Goal: Information Seeking & Learning: Learn about a topic

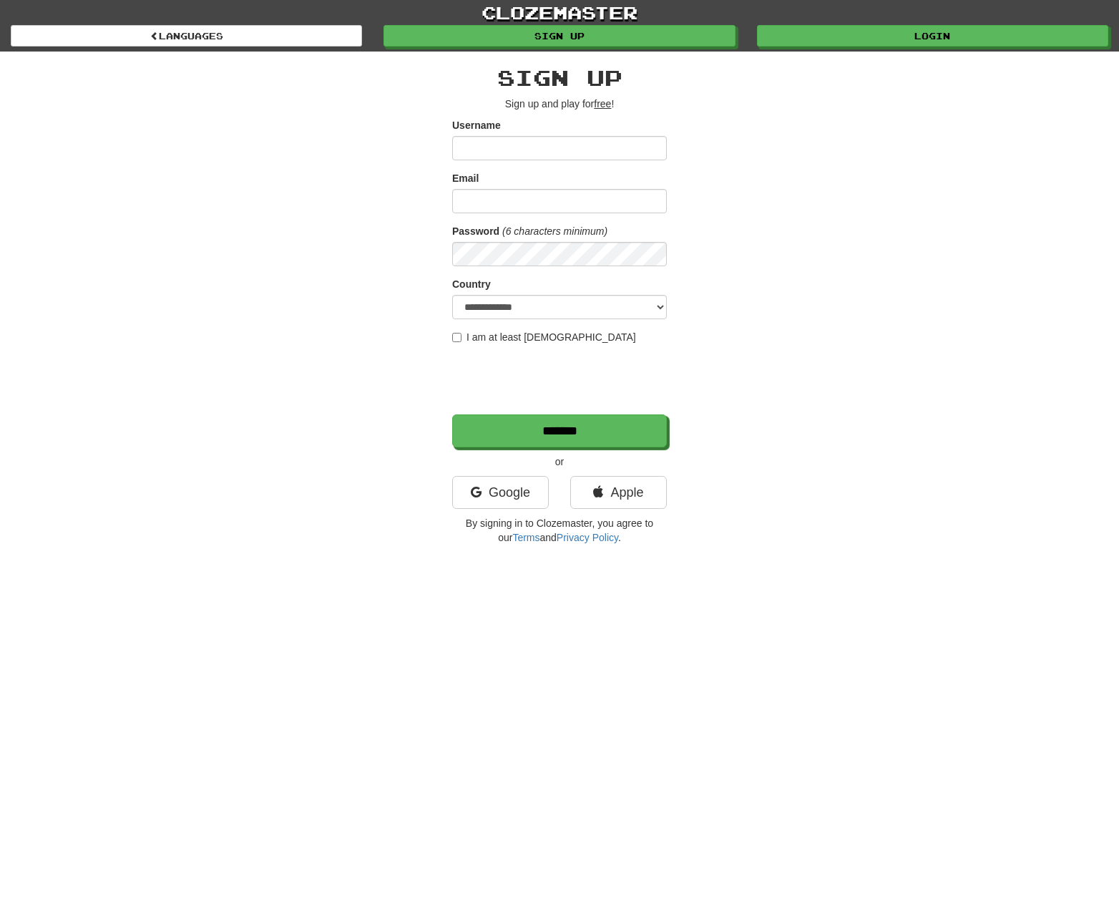
drag, startPoint x: 795, startPoint y: 164, endPoint x: 774, endPoint y: 220, distance: 59.6
click at [796, 164] on div "**********" at bounding box center [559, 302] width 837 height 500
click at [507, 491] on link "Google" at bounding box center [500, 492] width 97 height 33
drag, startPoint x: 773, startPoint y: 132, endPoint x: 783, endPoint y: 137, distance: 11.5
click at [776, 132] on div "**********" at bounding box center [559, 302] width 837 height 500
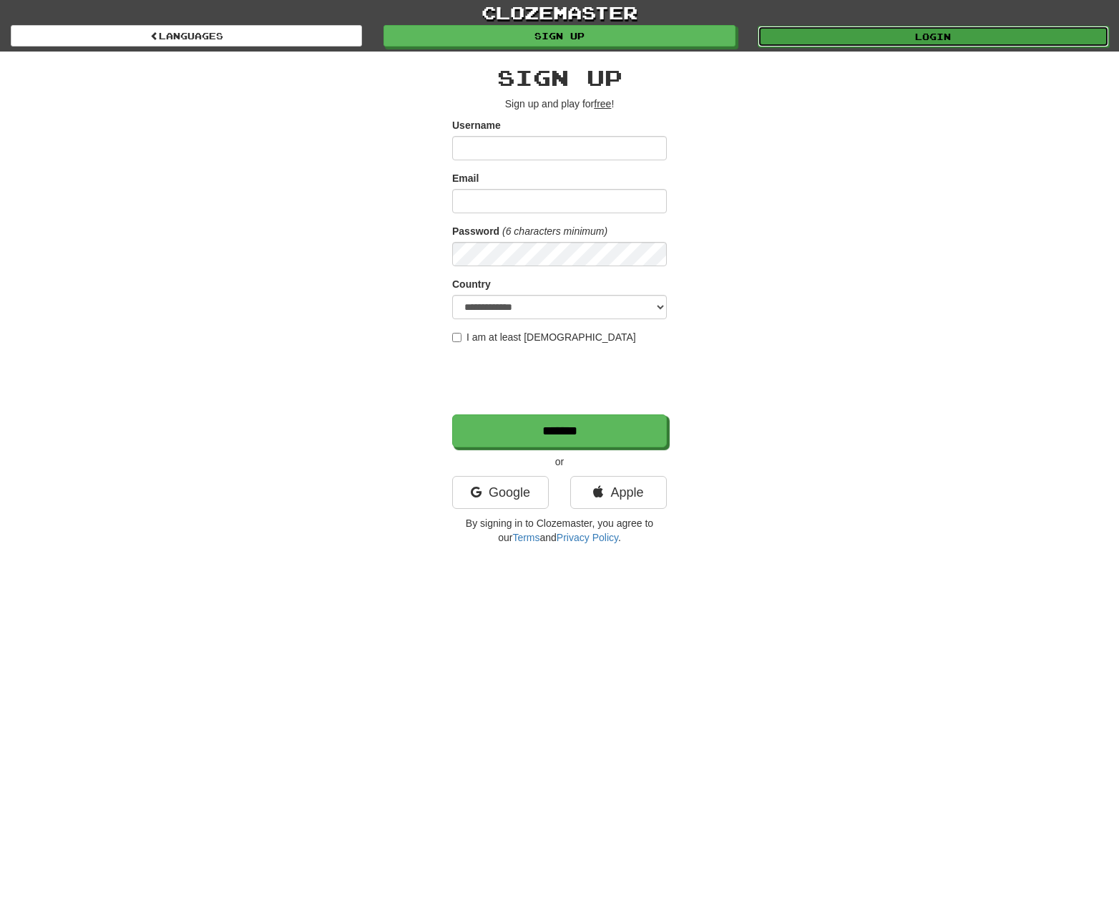
click at [900, 43] on link "Login" at bounding box center [933, 36] width 351 height 21
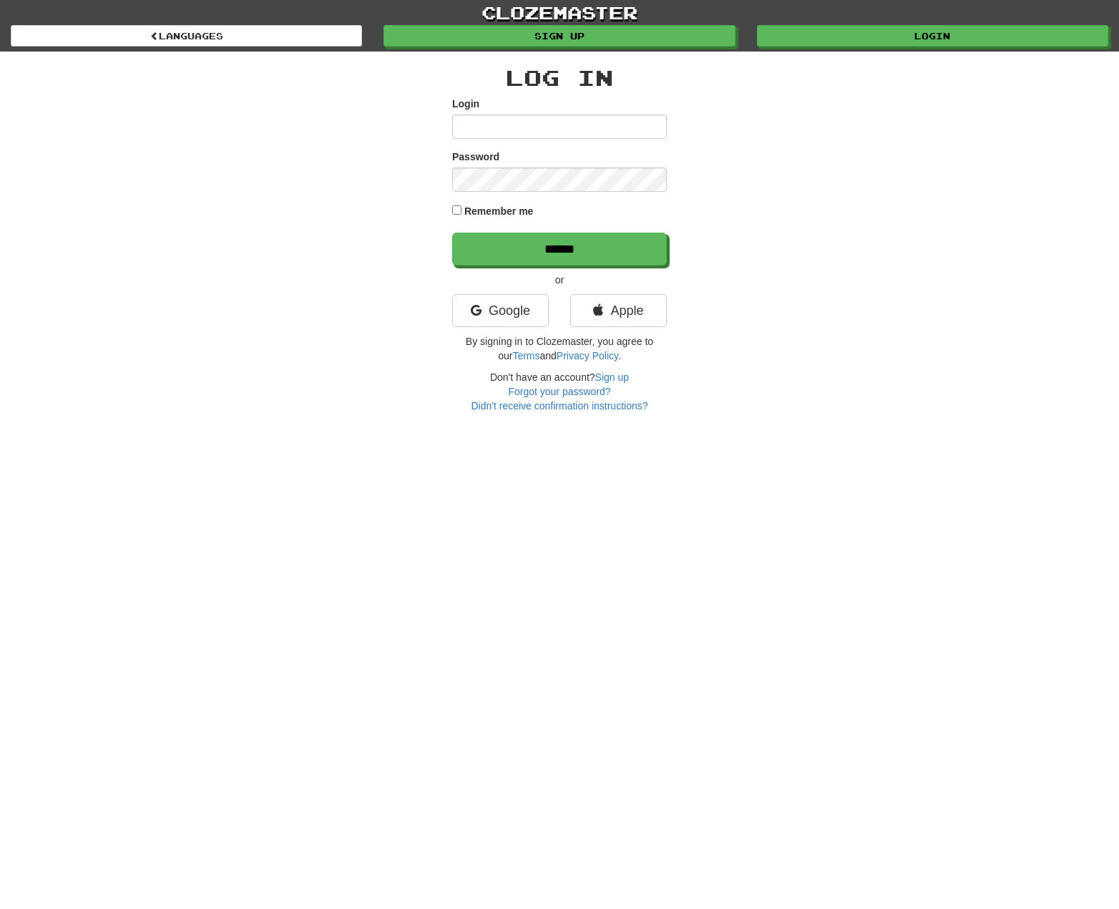
click at [545, 125] on input "Login" at bounding box center [559, 126] width 215 height 24
click at [510, 305] on link "Google" at bounding box center [500, 310] width 97 height 33
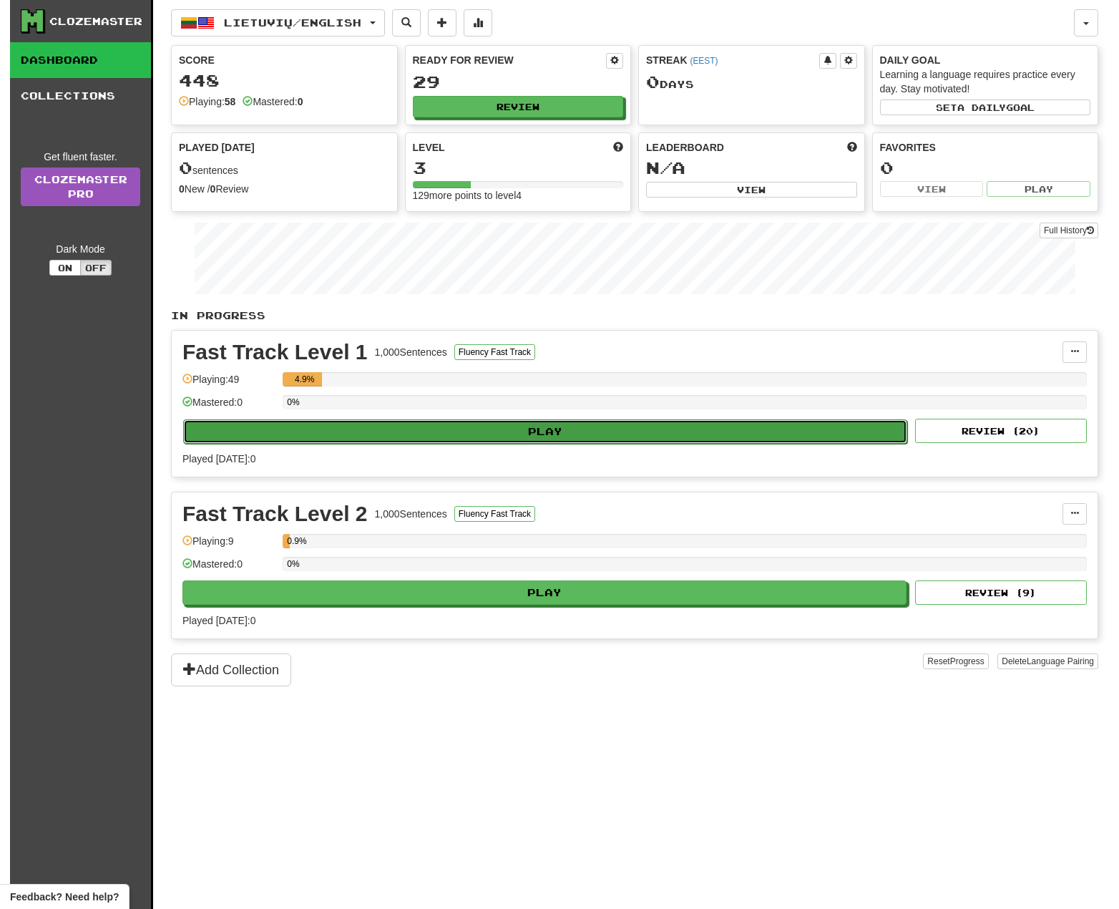
click at [512, 424] on button "Play" at bounding box center [545, 431] width 724 height 24
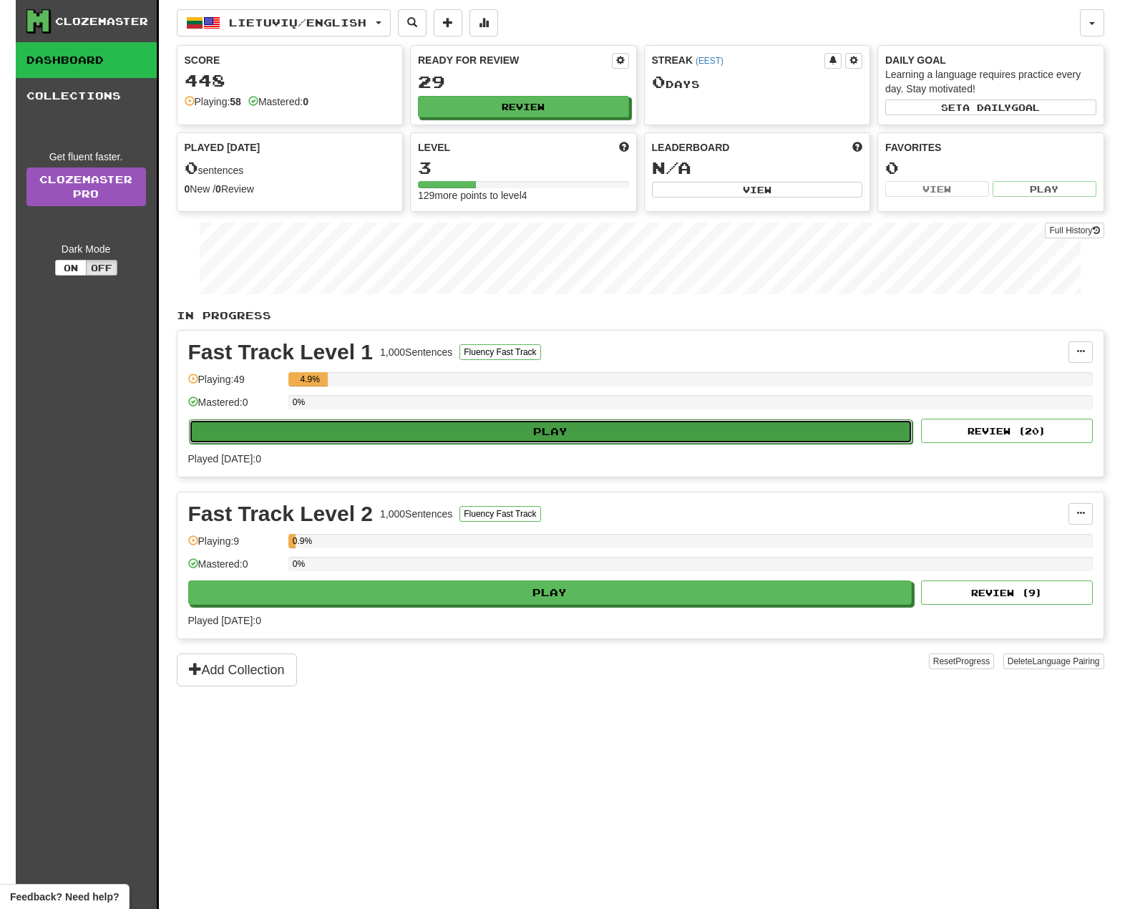
select select "**"
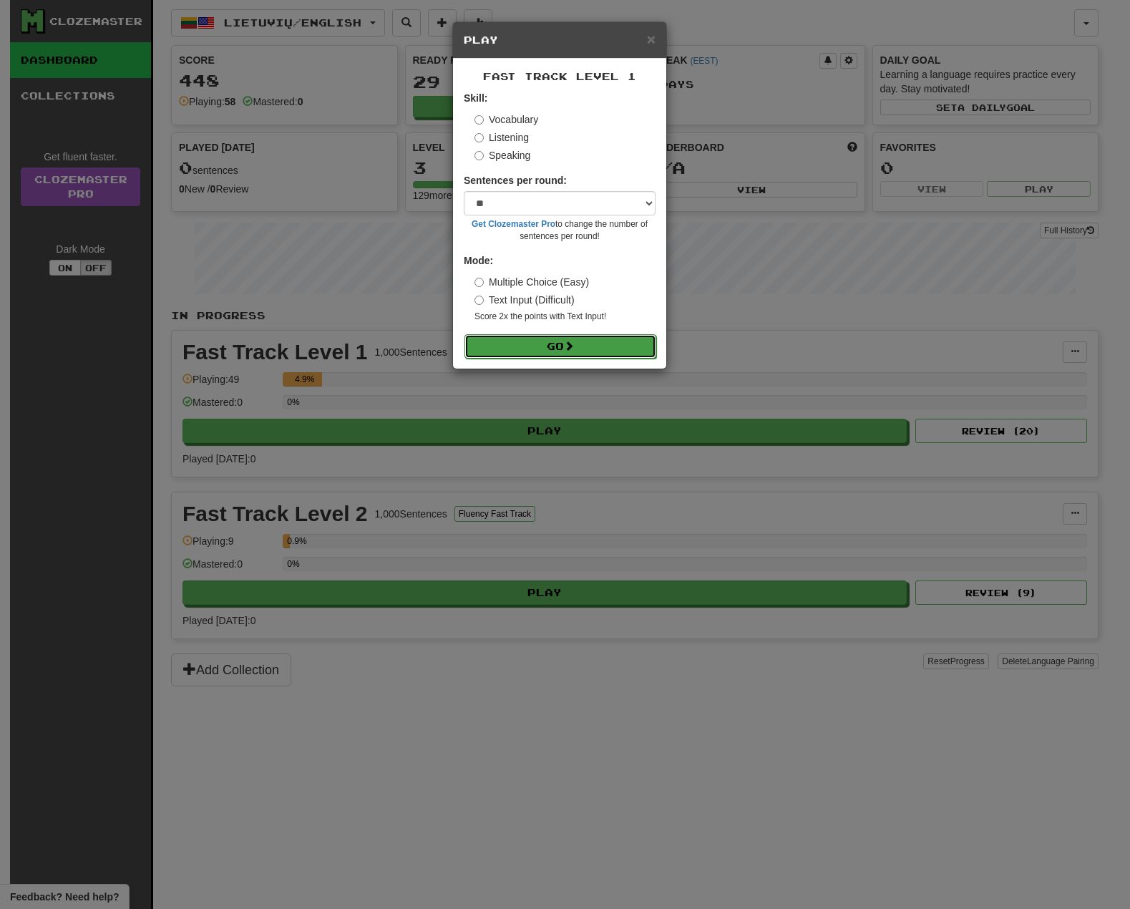
click at [565, 343] on button "Go" at bounding box center [560, 346] width 192 height 24
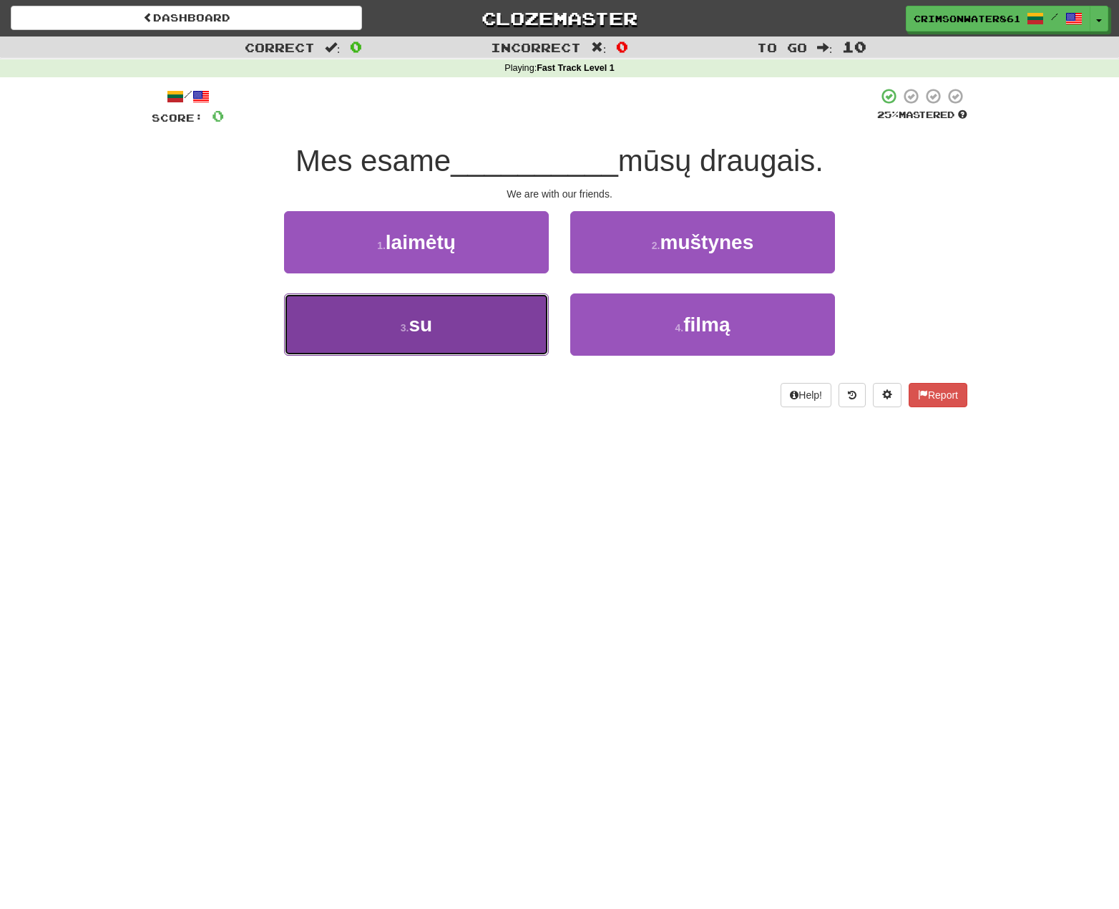
click at [479, 339] on button "3 . su" at bounding box center [416, 324] width 265 height 62
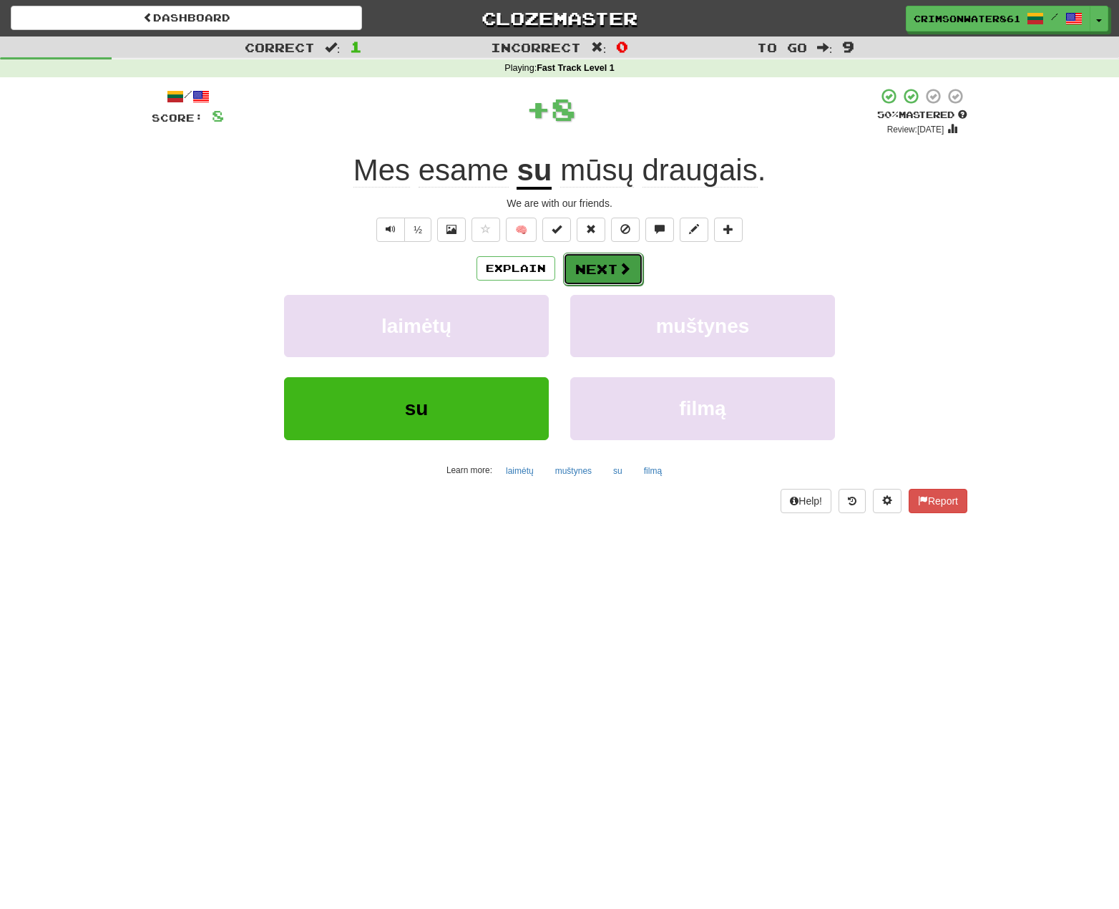
click at [588, 270] on button "Next" at bounding box center [603, 269] width 80 height 33
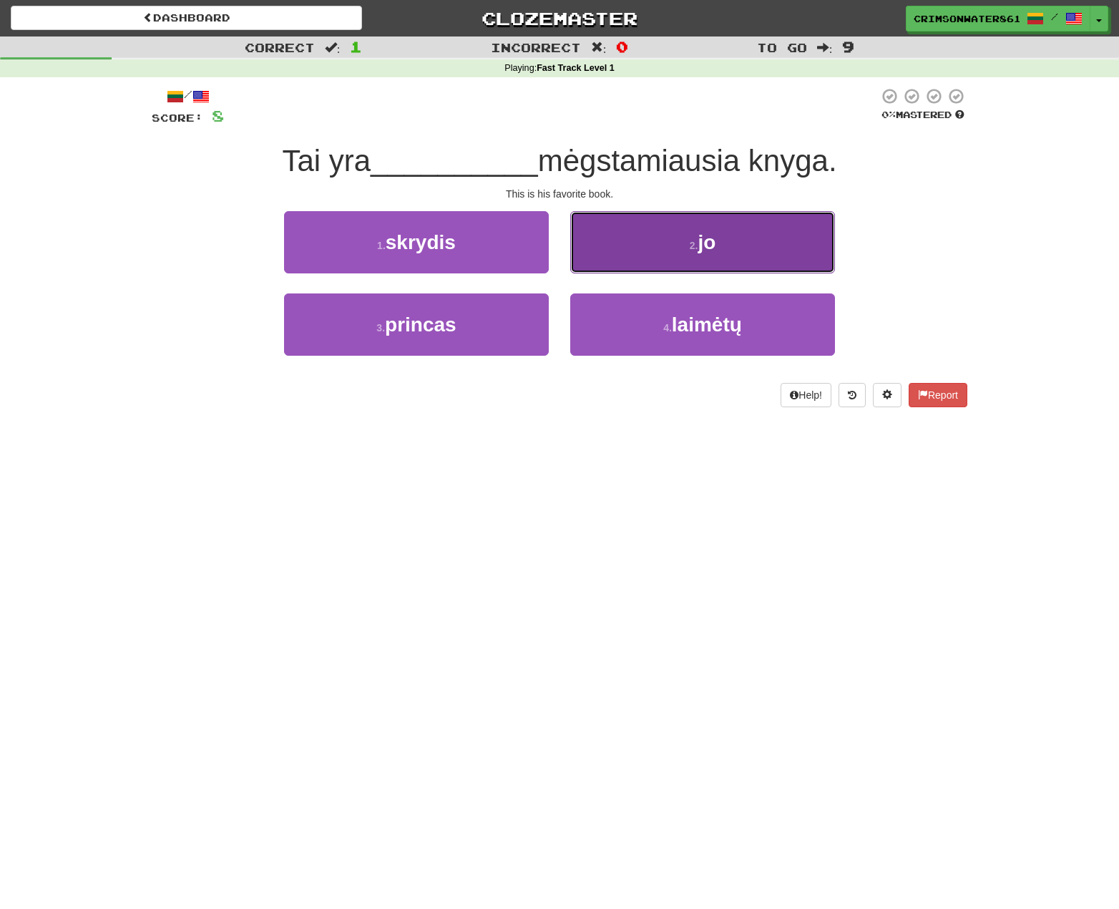
click at [776, 245] on button "2 . jo" at bounding box center [702, 242] width 265 height 62
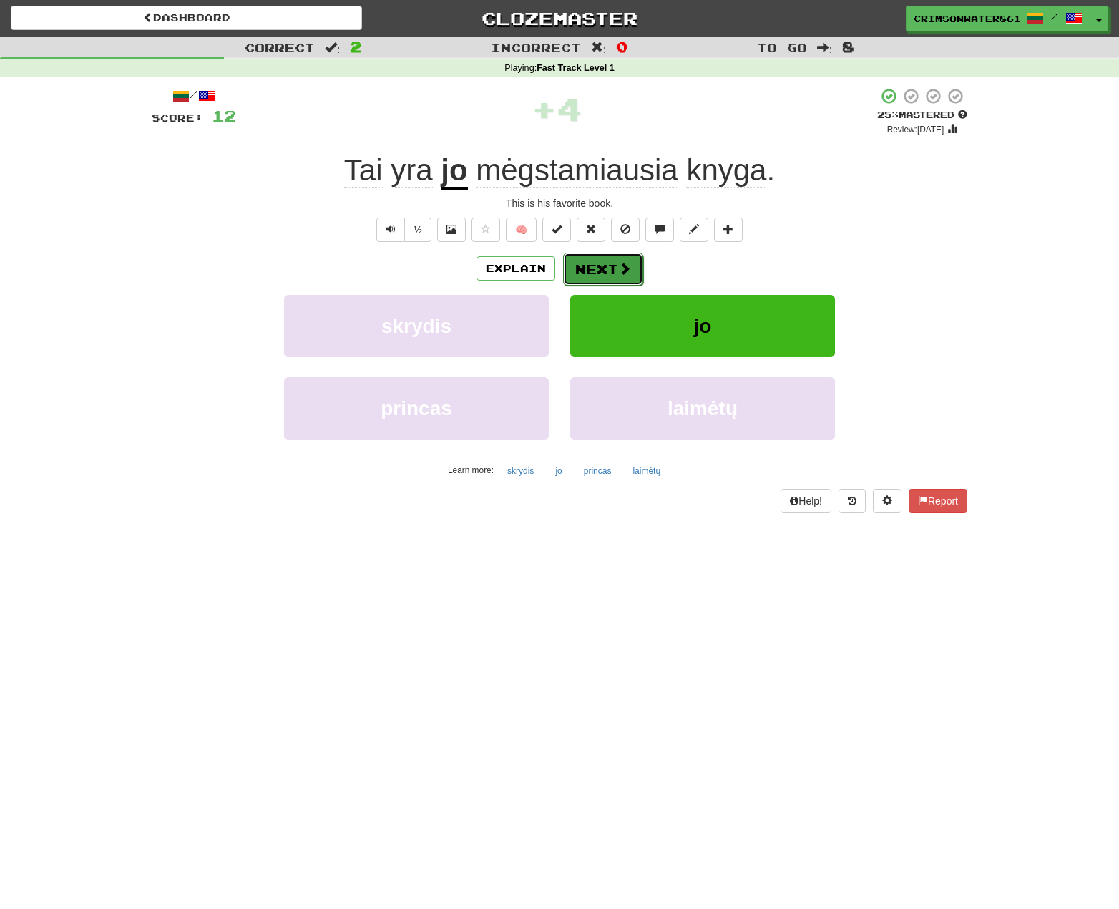
click at [608, 267] on button "Next" at bounding box center [603, 269] width 80 height 33
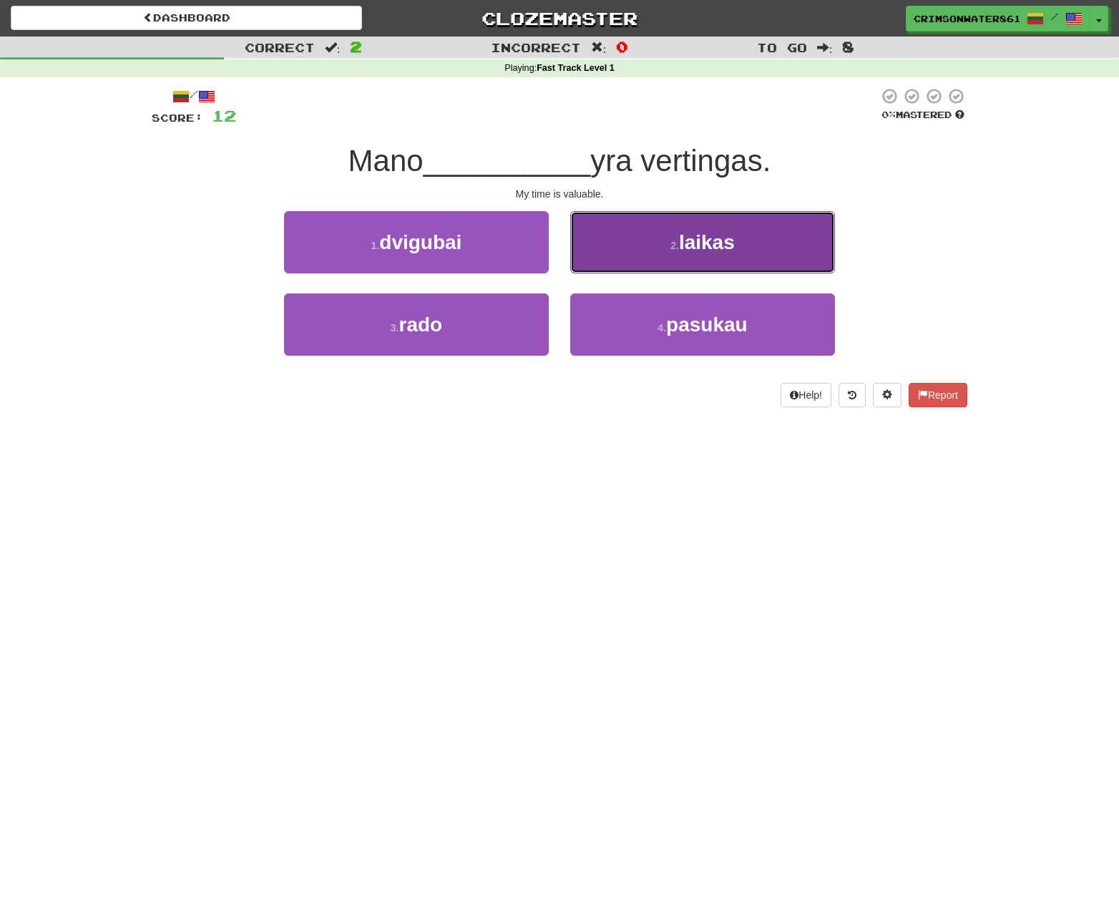
click at [765, 248] on button "2 . laikas" at bounding box center [702, 242] width 265 height 62
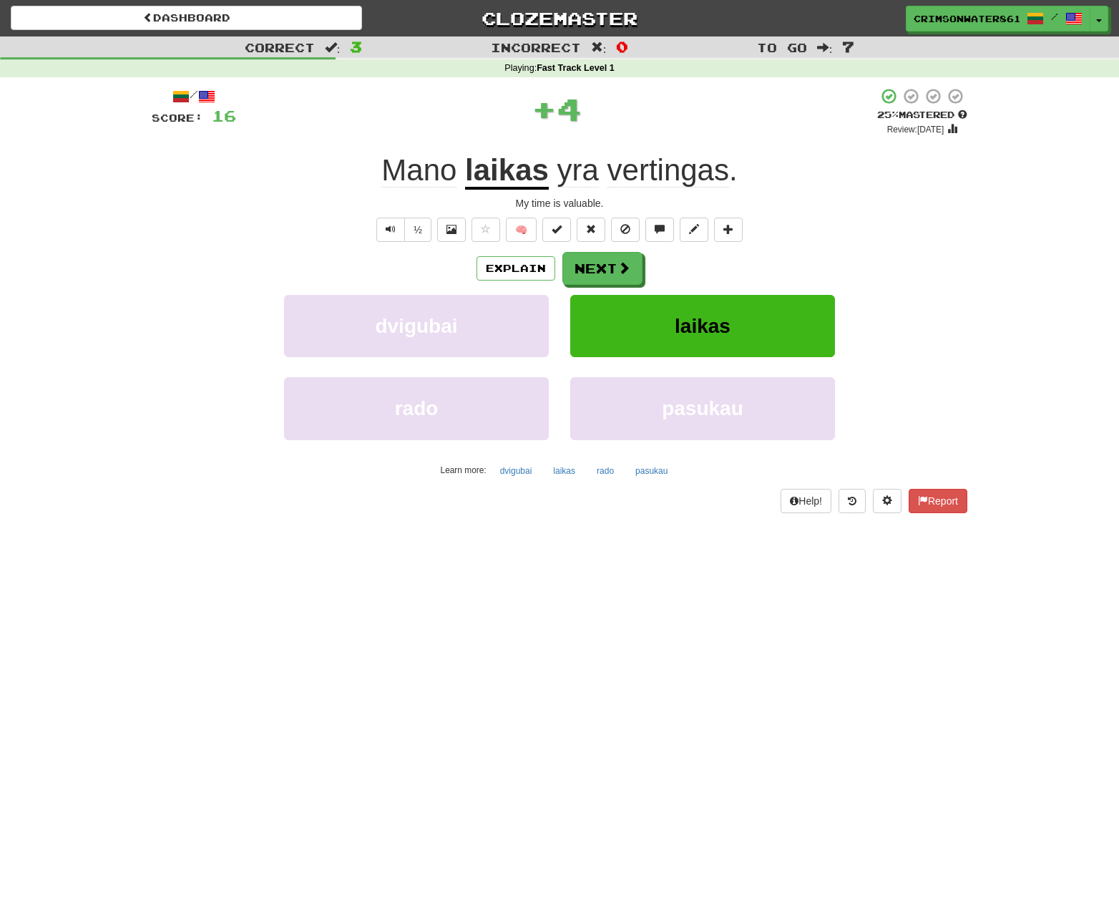
click at [890, 276] on div "Explain Next" at bounding box center [560, 268] width 816 height 33
click at [620, 273] on span at bounding box center [624, 268] width 13 height 13
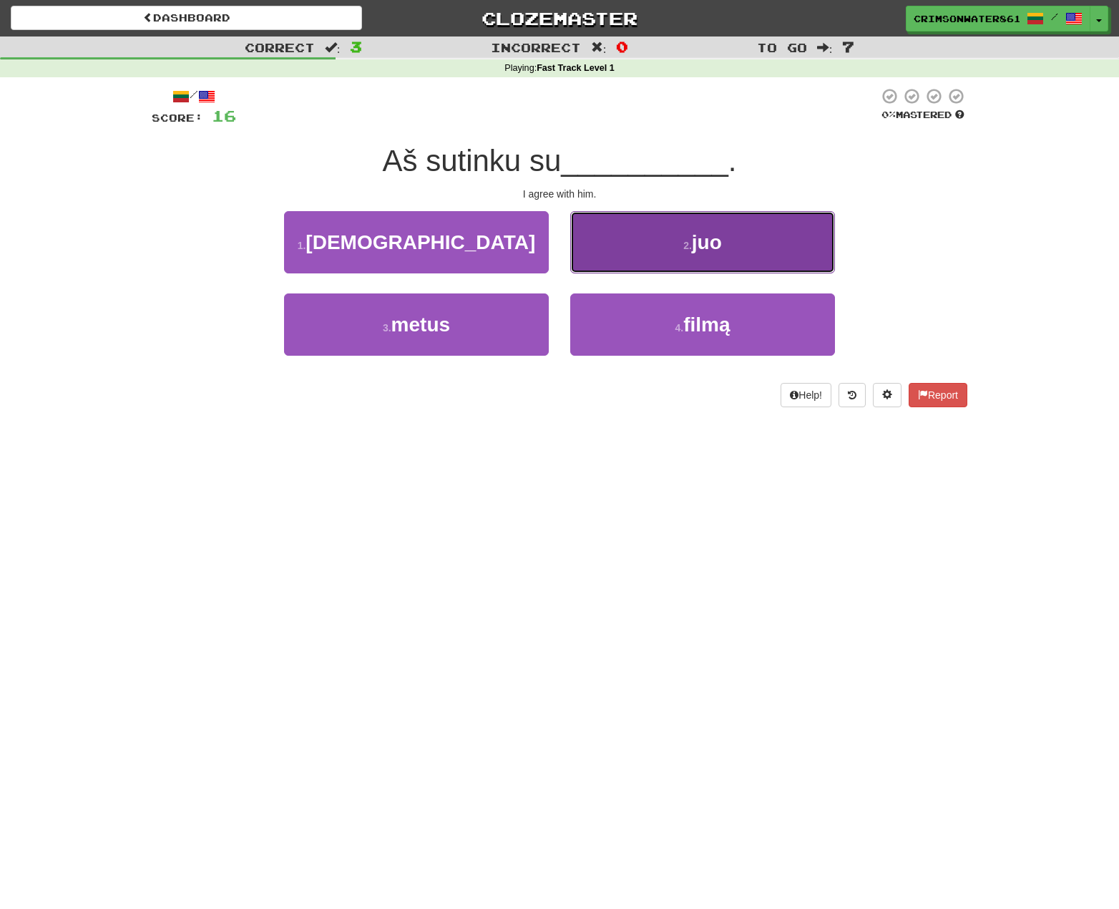
click at [727, 252] on button "2 . juo" at bounding box center [702, 242] width 265 height 62
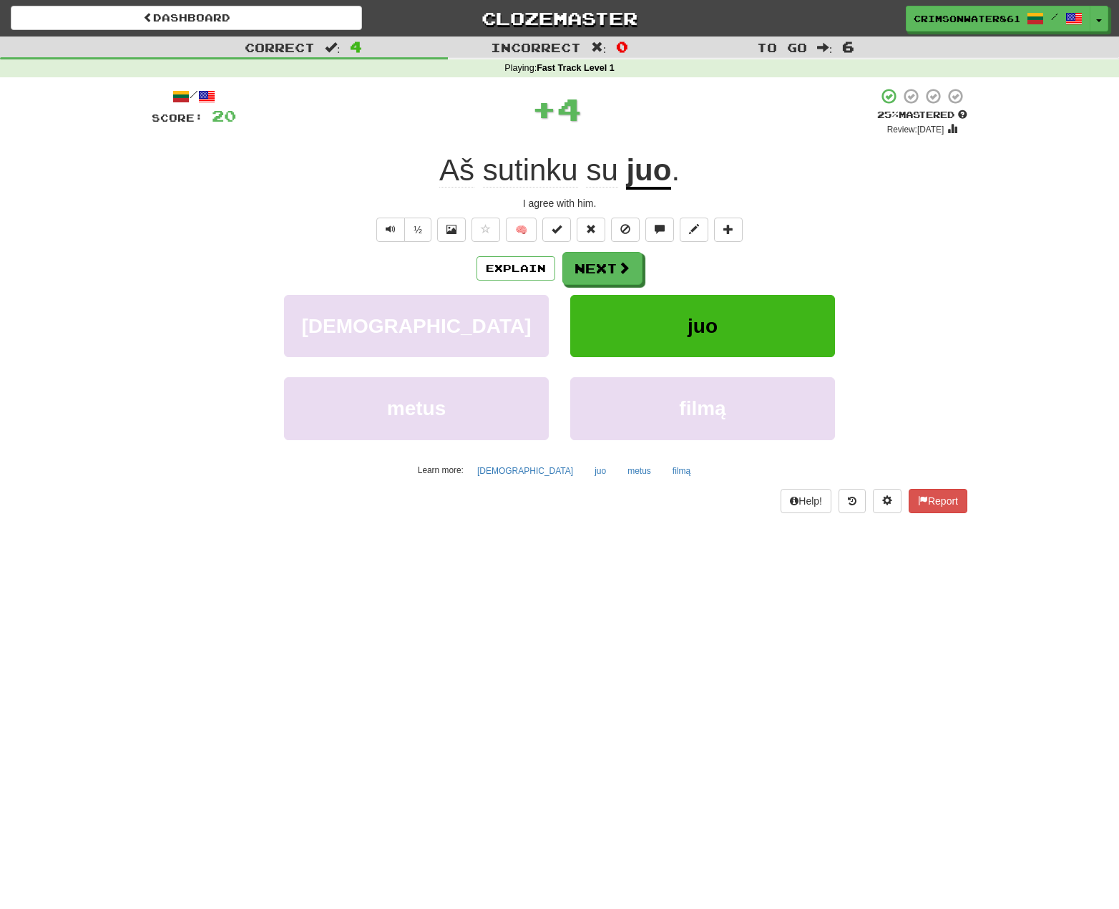
click at [903, 277] on div "Explain Next" at bounding box center [560, 268] width 816 height 33
click at [623, 263] on span at bounding box center [624, 268] width 13 height 13
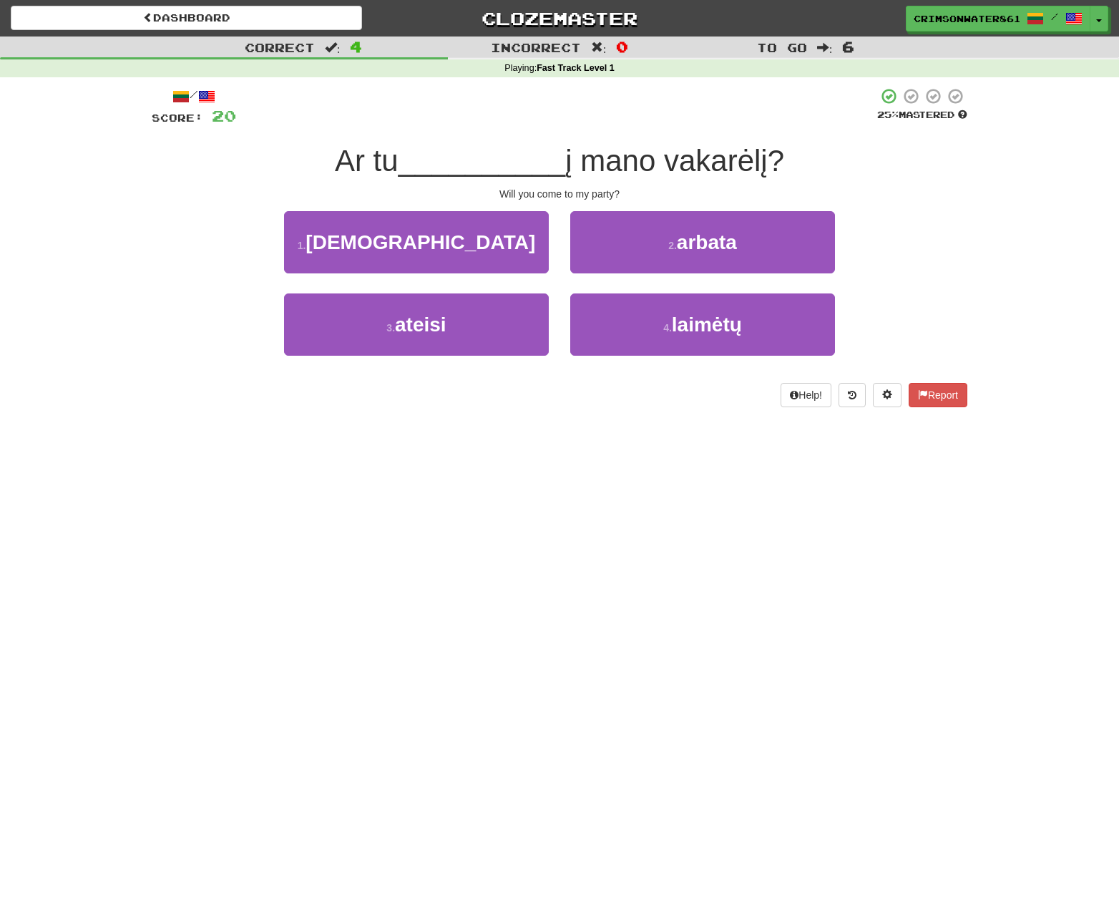
click at [907, 270] on div "1 . jėzų 2 . arbata" at bounding box center [559, 252] width 859 height 82
click at [917, 263] on div "1 . jėzų 2 . arbata" at bounding box center [559, 252] width 859 height 82
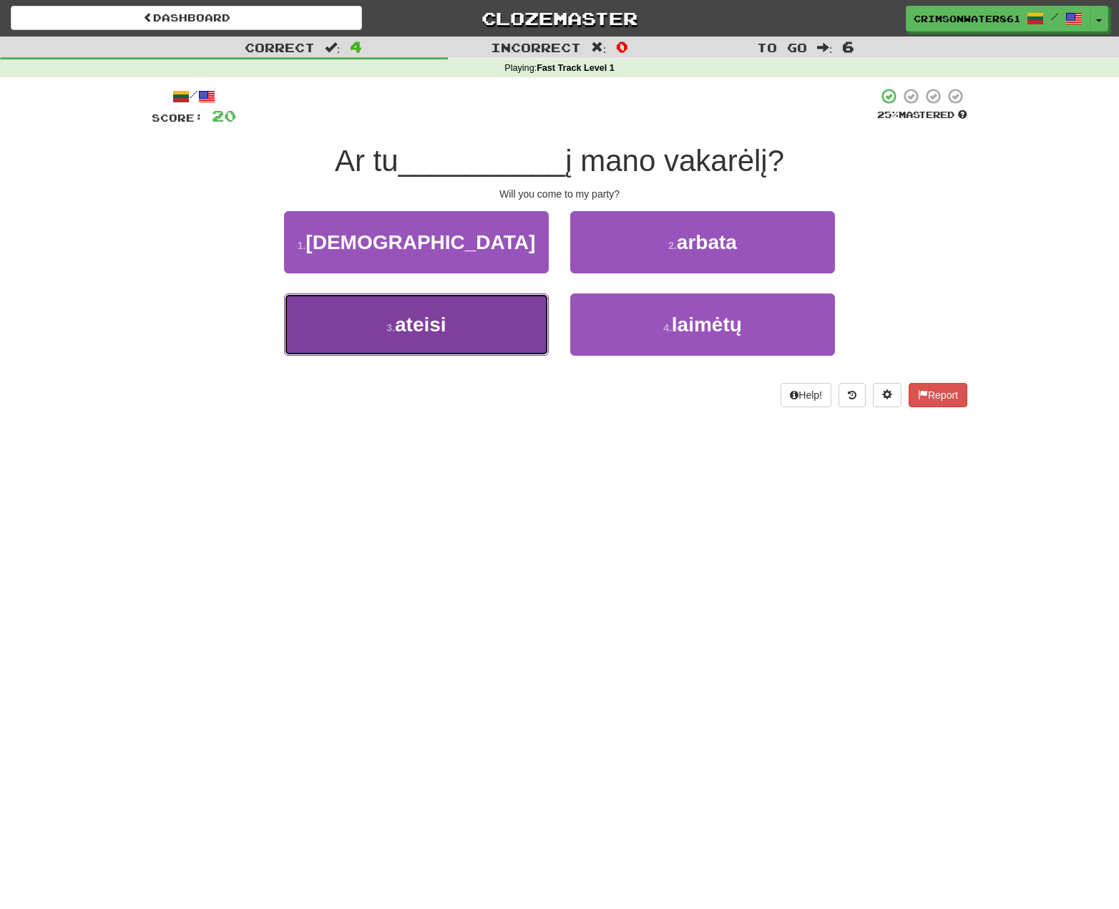
click at [438, 346] on button "3 . ateisi" at bounding box center [416, 324] width 265 height 62
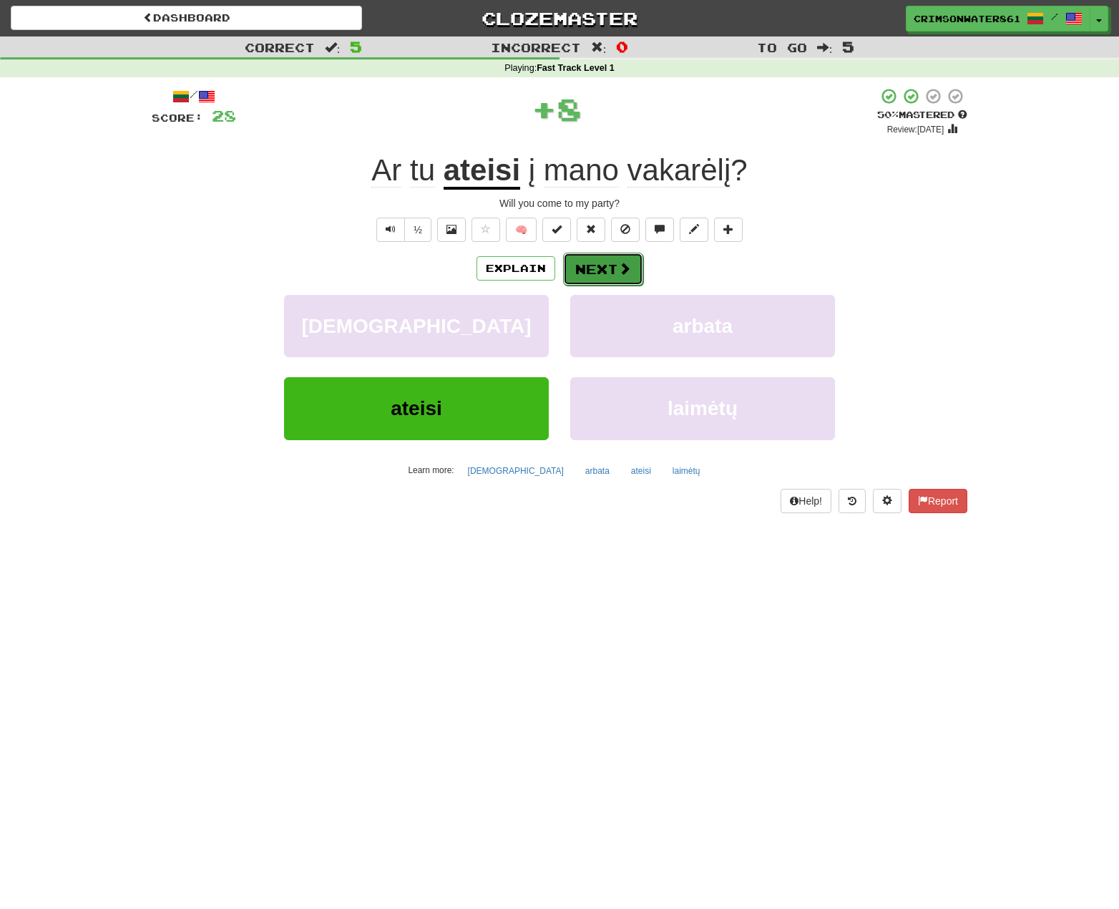
click at [587, 265] on button "Next" at bounding box center [603, 269] width 80 height 33
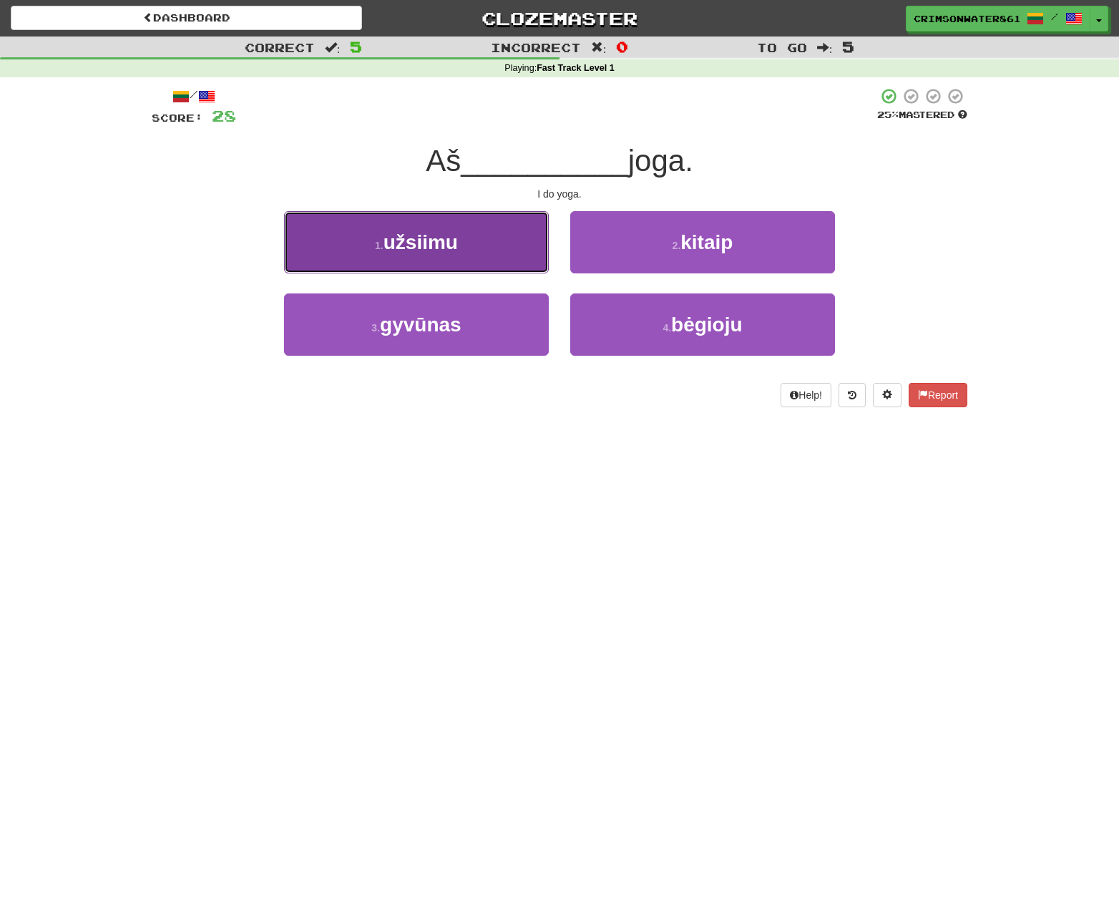
click at [471, 259] on button "1 . užsiimu" at bounding box center [416, 242] width 265 height 62
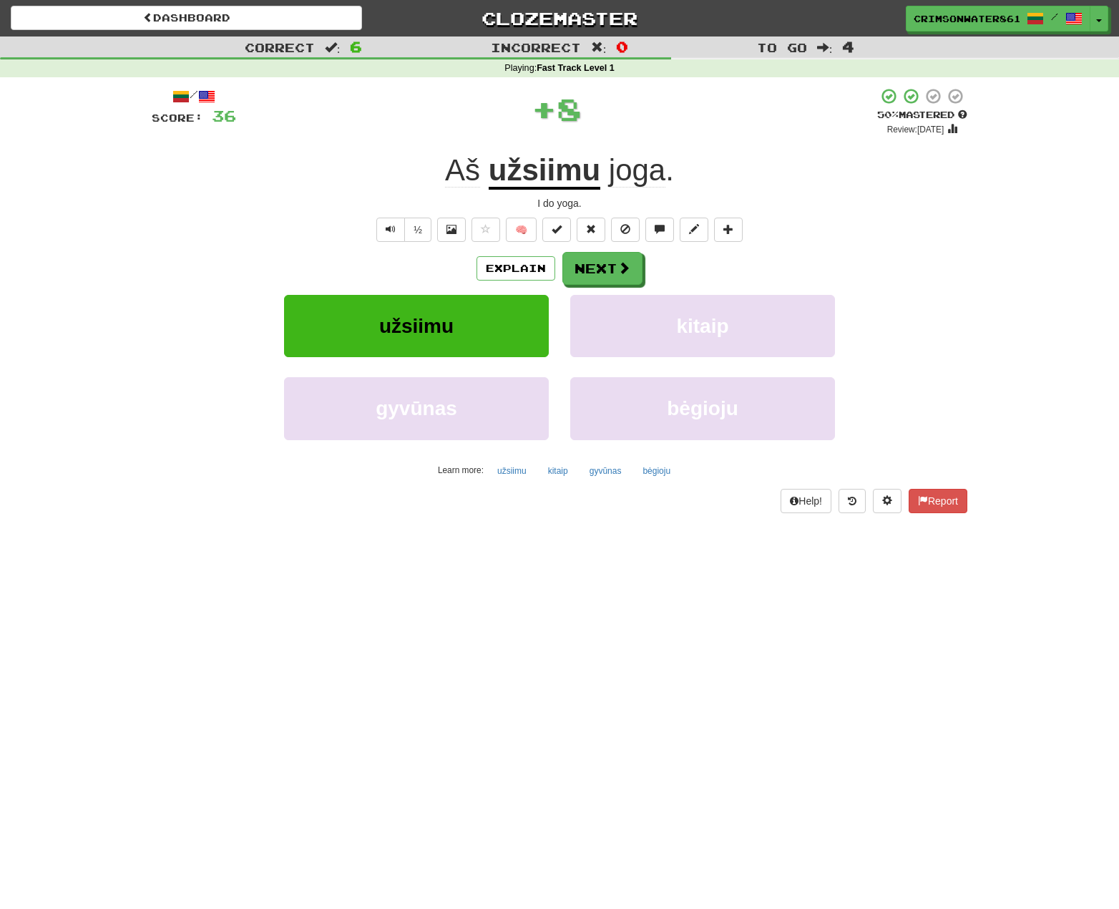
click at [942, 255] on div "Explain Next" at bounding box center [560, 268] width 816 height 33
click at [940, 232] on div "½ 🧠" at bounding box center [560, 230] width 816 height 24
click at [557, 172] on u "užsiimu" at bounding box center [545, 171] width 112 height 36
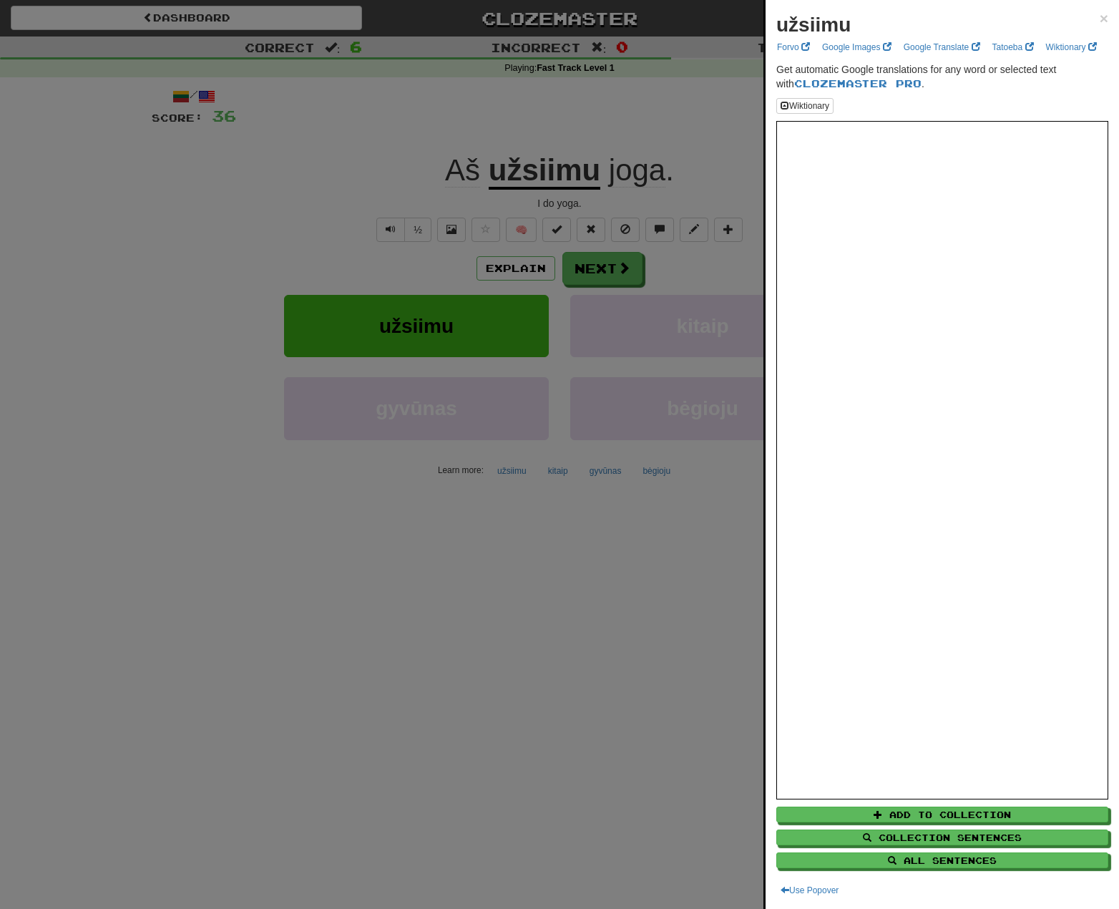
click at [709, 166] on div at bounding box center [559, 454] width 1119 height 909
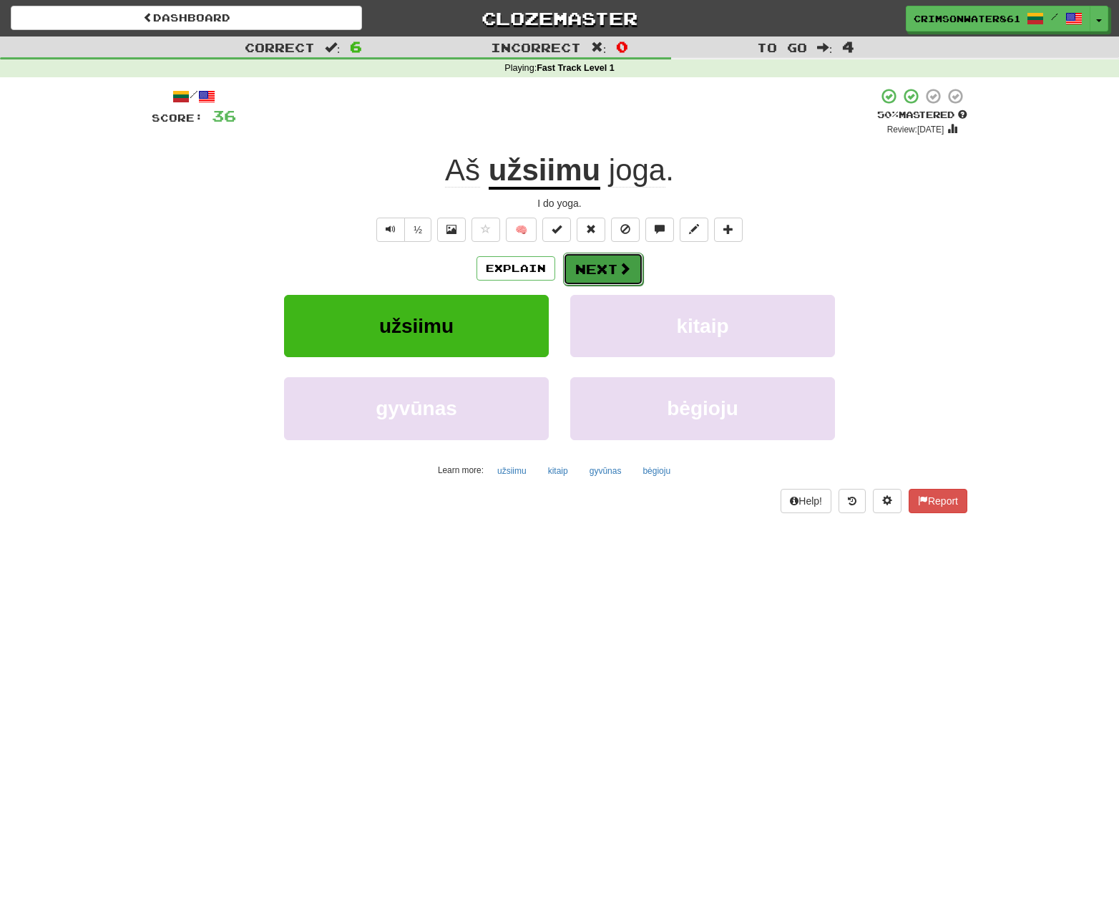
click at [629, 262] on span at bounding box center [624, 268] width 13 height 13
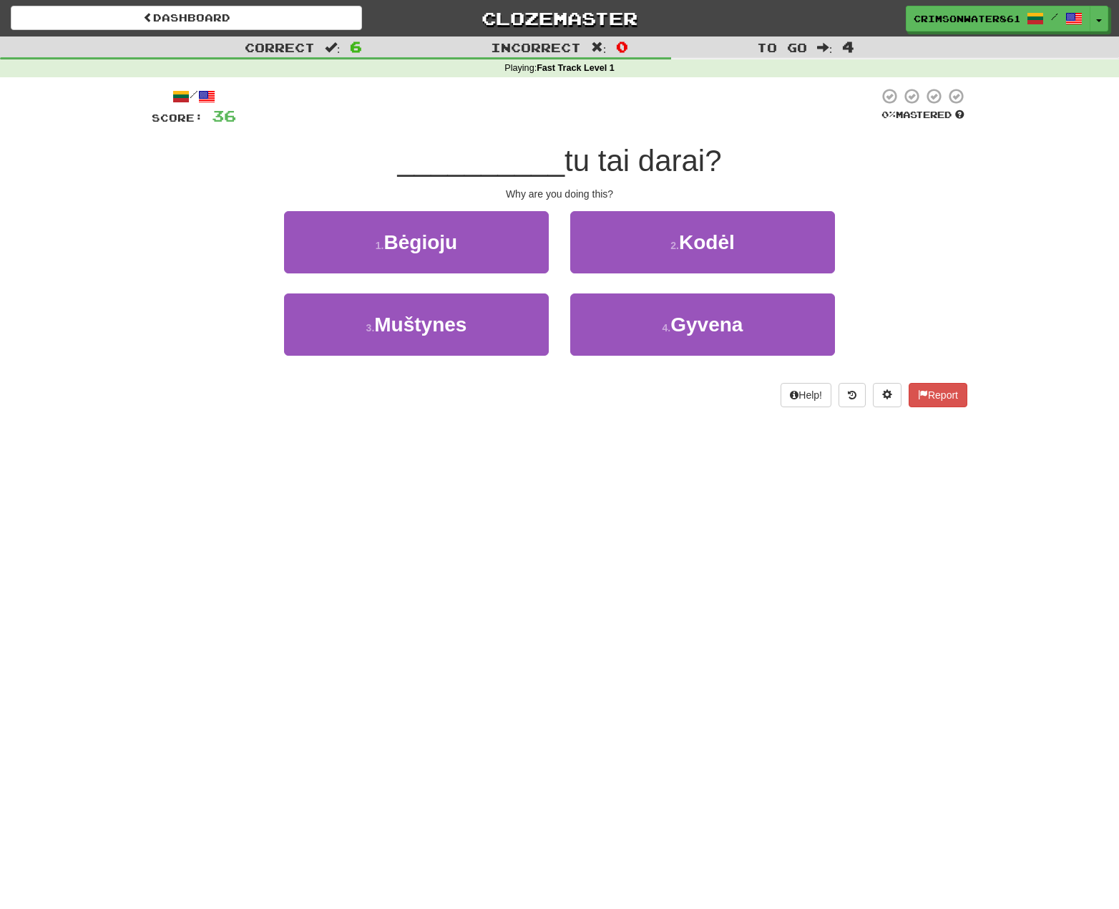
click at [958, 255] on div "1 . Bėgioju 2 . Kodėl" at bounding box center [559, 252] width 859 height 82
click at [950, 253] on div "1 . Bėgioju 2 . Kodėl" at bounding box center [559, 252] width 859 height 82
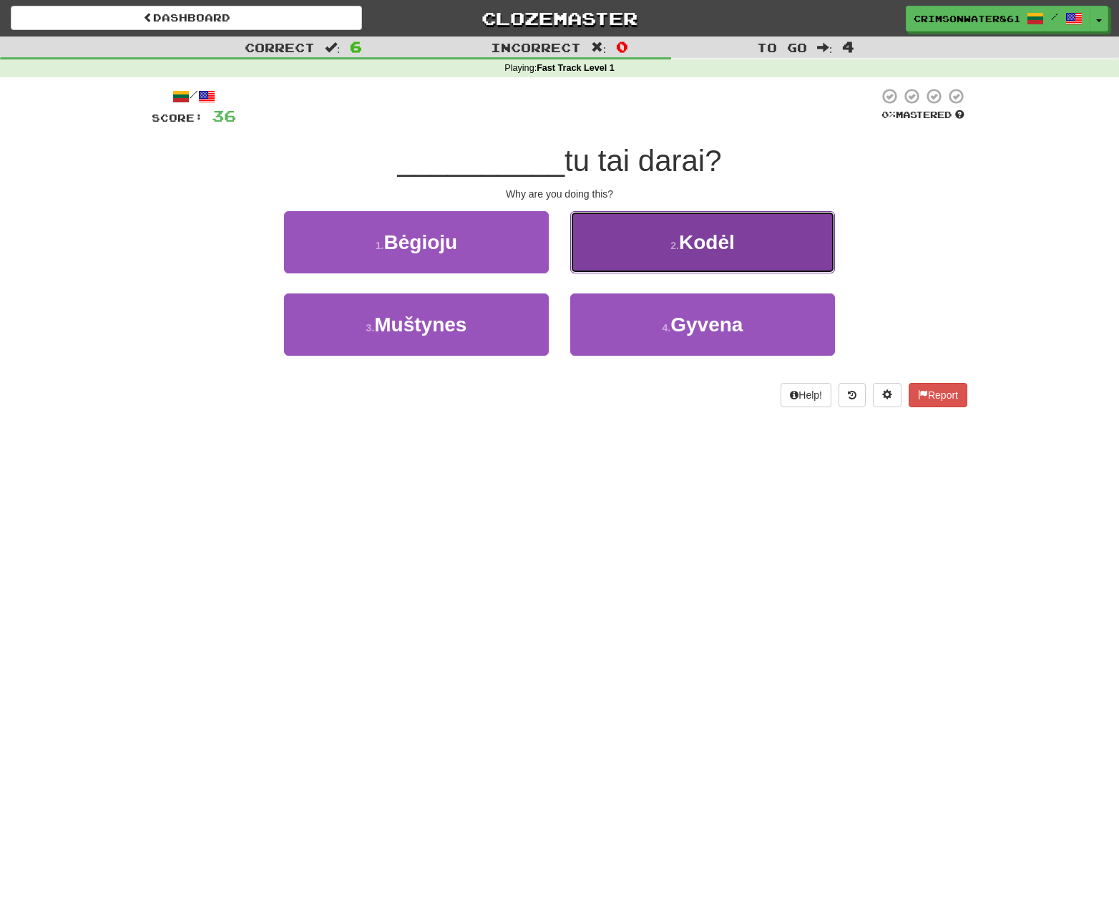
click at [769, 251] on button "2 . Kodėl" at bounding box center [702, 242] width 265 height 62
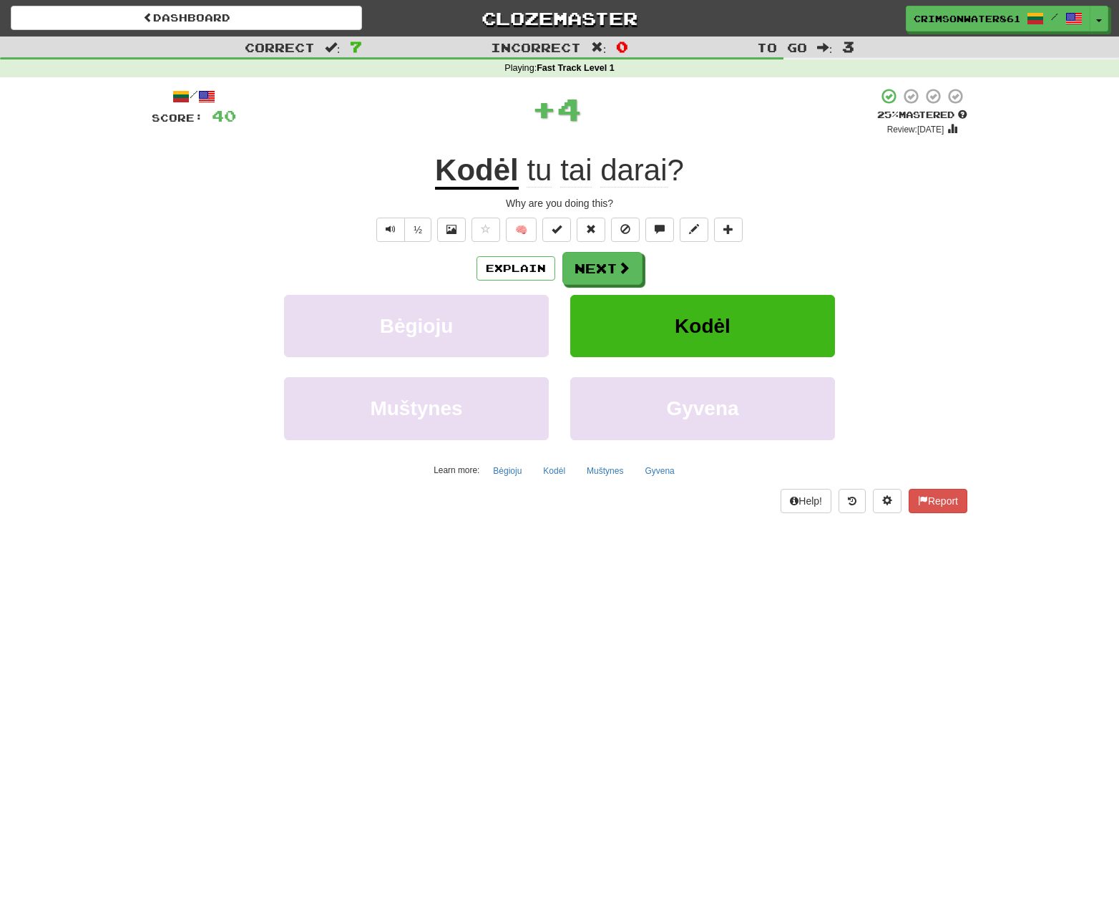
click at [940, 276] on div "Explain Next" at bounding box center [560, 268] width 816 height 33
click at [938, 260] on div "Explain Next" at bounding box center [560, 268] width 816 height 33
click at [608, 274] on button "Next" at bounding box center [603, 269] width 80 height 33
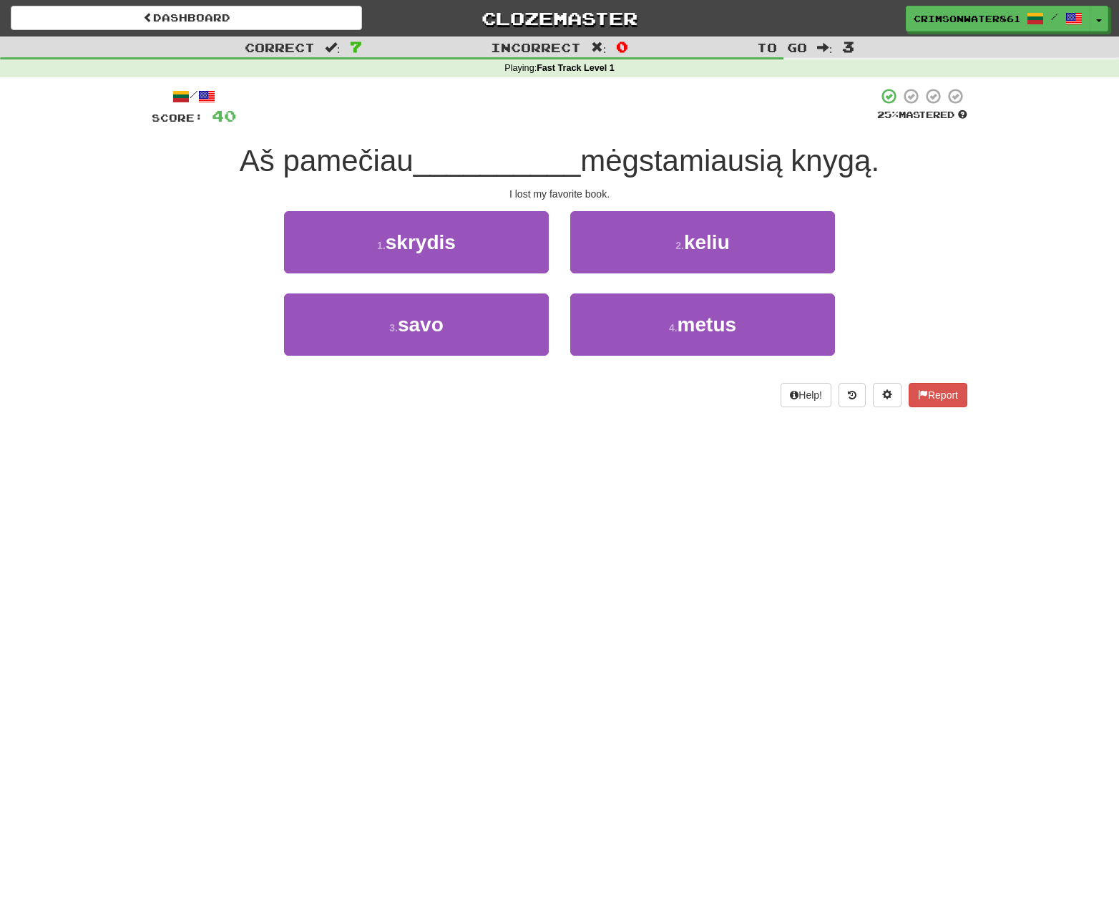
click at [922, 289] on div "1 . skrydis 2 . keliu" at bounding box center [559, 252] width 859 height 82
click at [919, 261] on div "1 . skrydis 2 . keliu" at bounding box center [559, 252] width 859 height 82
click at [933, 253] on div "1 . skrydis 2 . keliu" at bounding box center [559, 252] width 859 height 82
click at [943, 253] on div "1 . skrydis 2 . keliu" at bounding box center [559, 252] width 859 height 82
click at [1072, 505] on div "Dashboard Clozemaster CrimsonWater8614 / Toggle Dropdown Dashboard Leaderboard …" at bounding box center [558, 454] width 1116 height 909
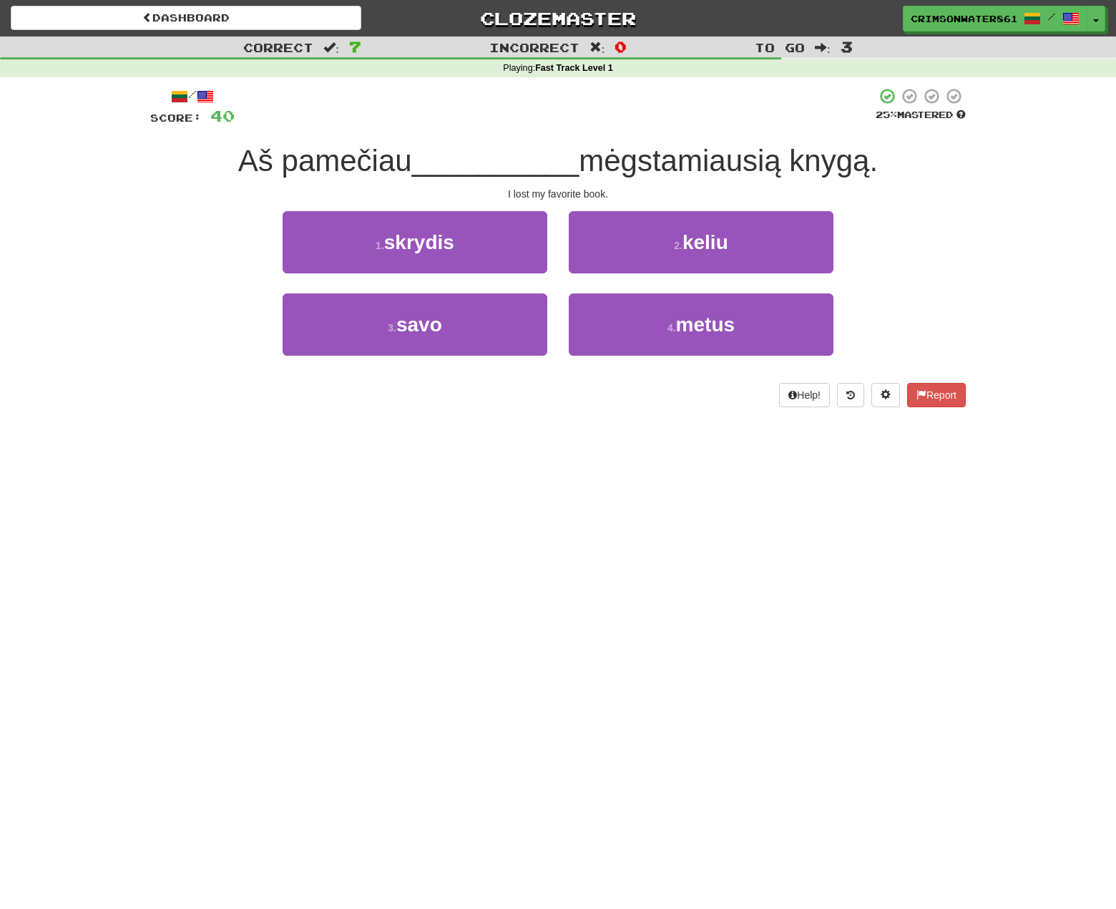
click at [1058, 381] on div "Correct : 7 Incorrect : 0 To go : 3 Playing : Fast Track Level 1 / Score: 40 25…" at bounding box center [558, 231] width 1116 height 391
click at [143, 472] on div "Dashboard Clozemaster CrimsonWater8614 / Toggle Dropdown Dashboard Leaderboard …" at bounding box center [558, 454] width 1116 height 909
click at [145, 434] on div "Dashboard Clozemaster CrimsonWater8614 / Toggle Dropdown Dashboard Leaderboard …" at bounding box center [558, 454] width 1116 height 909
click at [400, 477] on div "Dashboard Clozemaster CrimsonWater8614 / Toggle Dropdown Dashboard Leaderboard …" at bounding box center [558, 454] width 1116 height 909
click at [420, 458] on div "Dashboard Clozemaster CrimsonWater8614 / Toggle Dropdown Dashboard Leaderboard …" at bounding box center [558, 454] width 1116 height 909
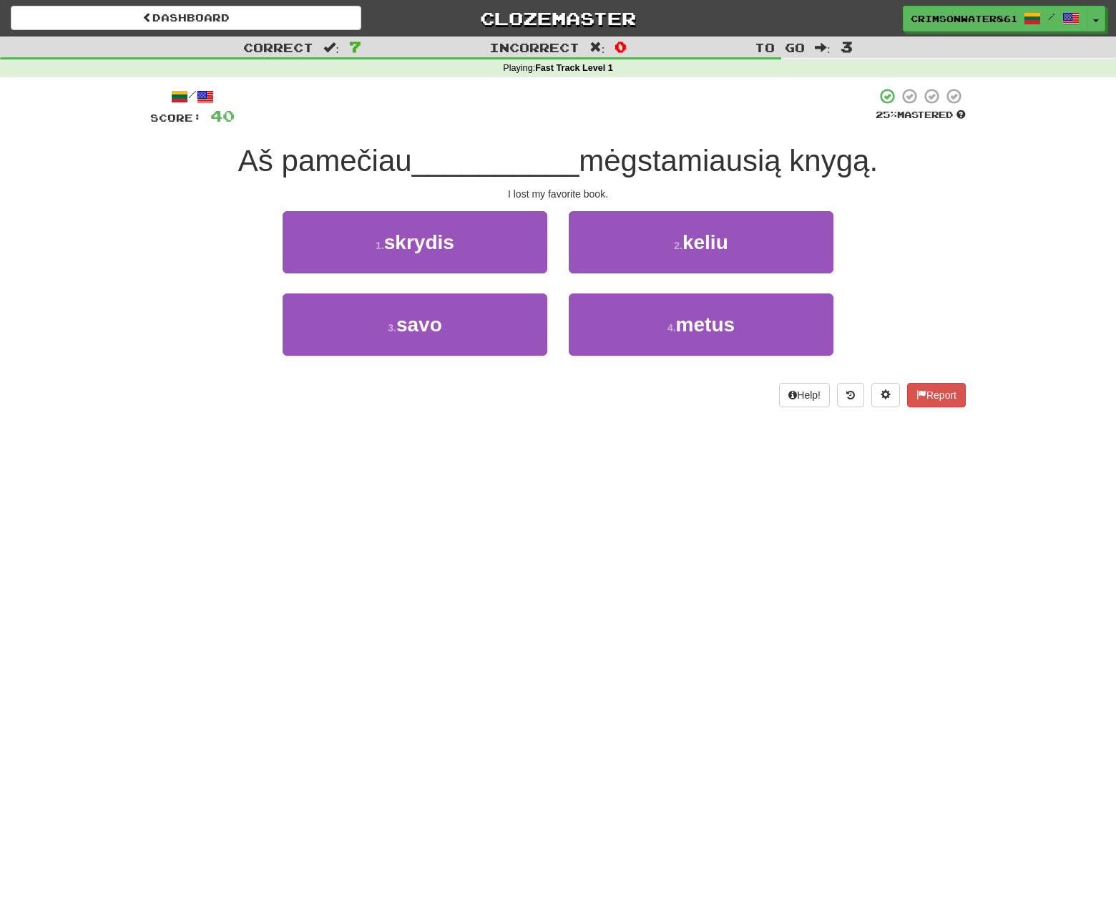
click at [435, 457] on div "Dashboard Clozemaster CrimsonWater8614 / Toggle Dropdown Dashboard Leaderboard …" at bounding box center [558, 454] width 1116 height 909
click at [459, 442] on div "Dashboard Clozemaster CrimsonWater8614 / Toggle Dropdown Dashboard Leaderboard …" at bounding box center [558, 454] width 1116 height 909
click at [463, 436] on div "Dashboard Clozemaster CrimsonWater8614 / Toggle Dropdown Dashboard Leaderboard …" at bounding box center [558, 454] width 1116 height 909
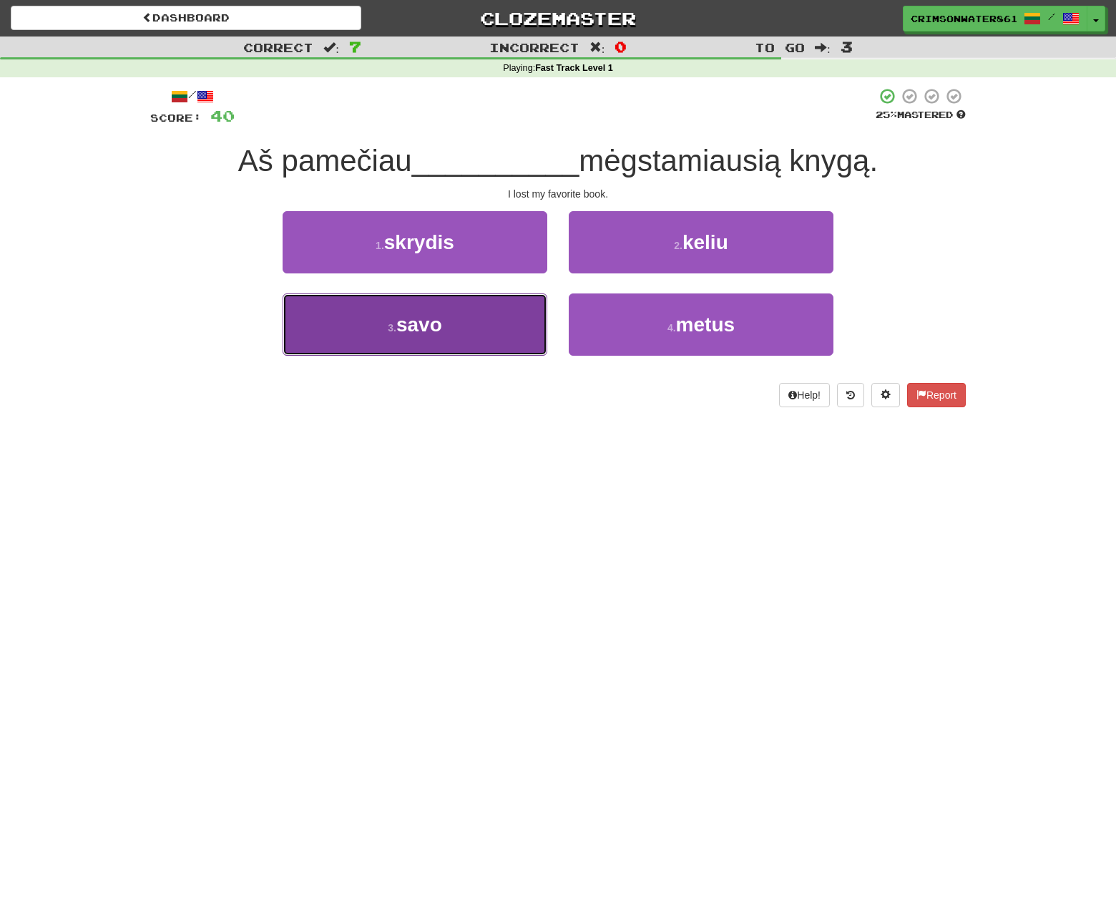
click at [475, 317] on button "3 . savo" at bounding box center [415, 324] width 265 height 62
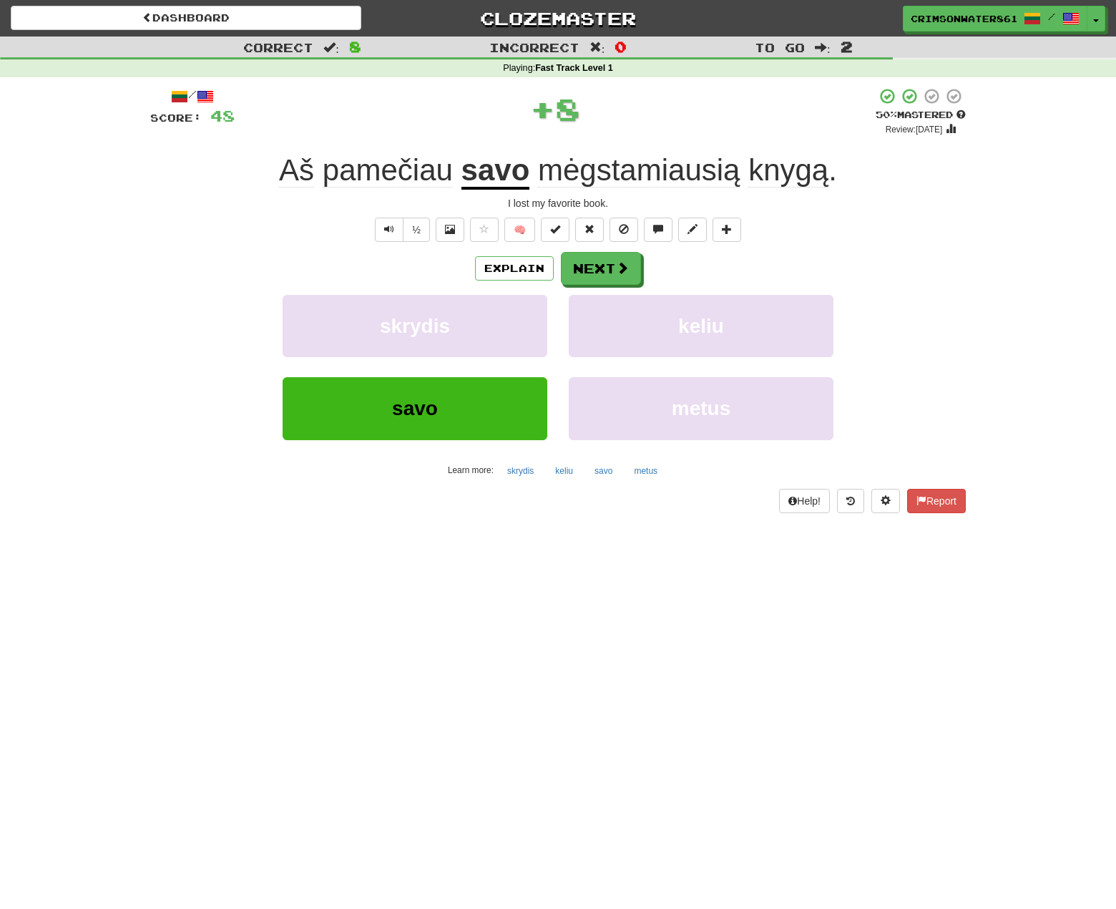
click at [942, 277] on div "Explain Next" at bounding box center [558, 268] width 816 height 33
click at [888, 240] on div "½ 🧠" at bounding box center [558, 230] width 816 height 24
click at [812, 232] on div "½ 🧠" at bounding box center [558, 230] width 816 height 24
click at [834, 255] on div "Explain Next" at bounding box center [558, 268] width 816 height 33
click at [816, 234] on div "½ 🧠" at bounding box center [558, 230] width 816 height 24
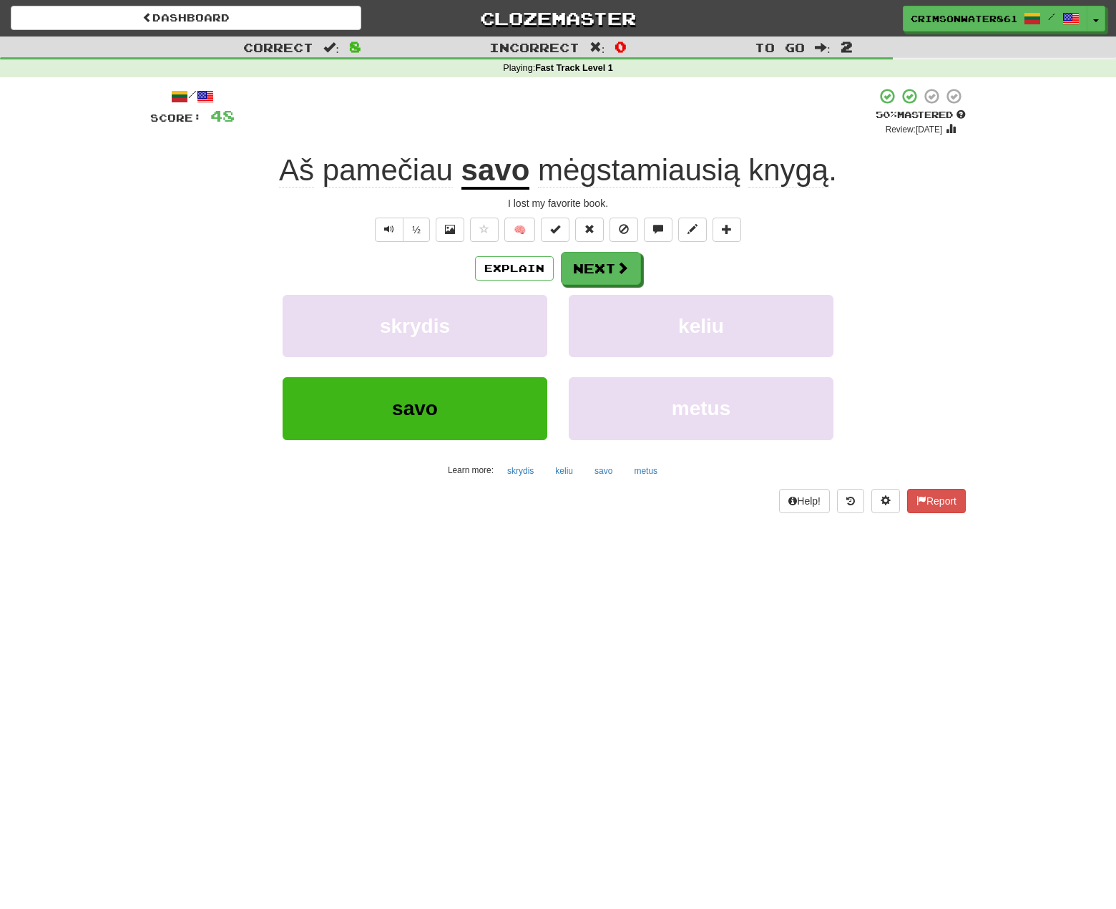
drag, startPoint x: 174, startPoint y: 281, endPoint x: 165, endPoint y: 287, distance: 10.7
click at [172, 281] on div "Explain Next" at bounding box center [558, 268] width 816 height 33
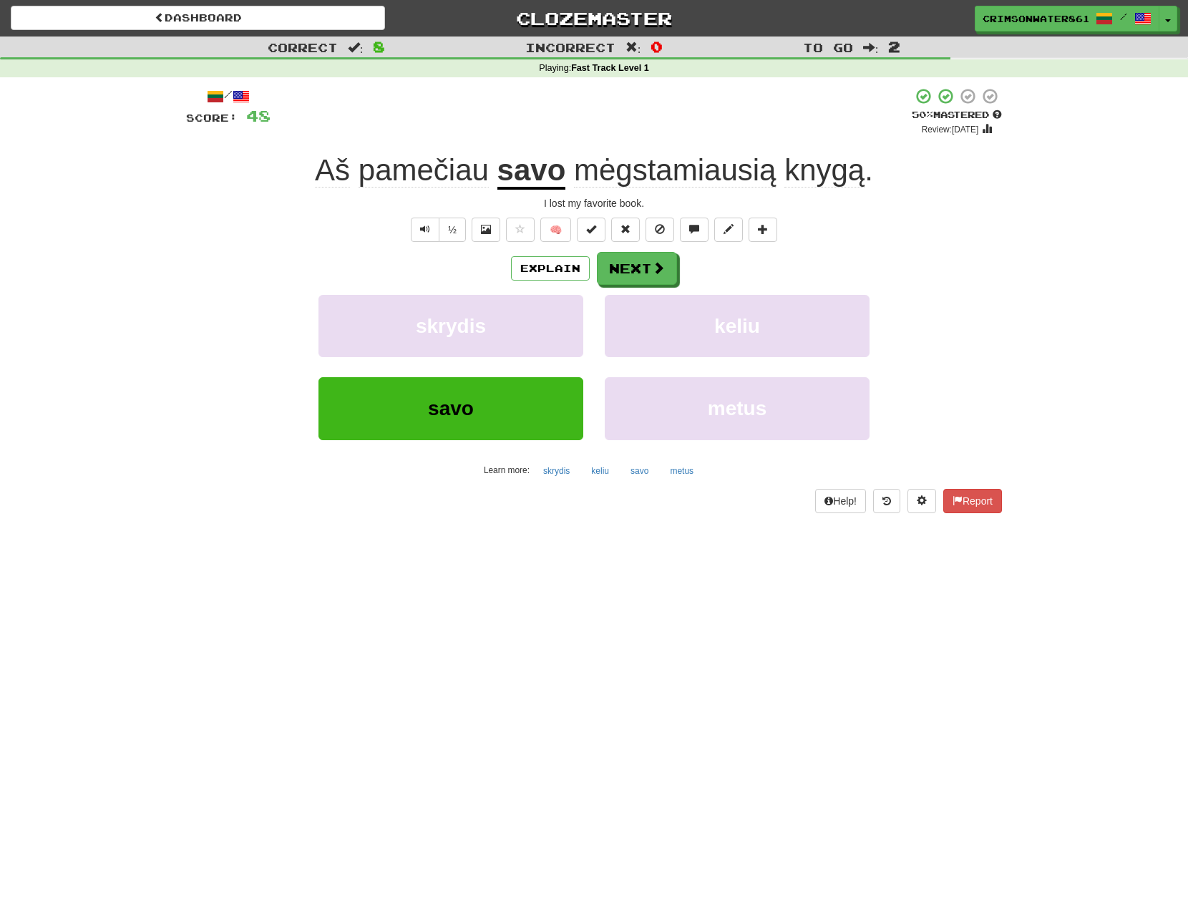
drag, startPoint x: 57, startPoint y: 330, endPoint x: 238, endPoint y: 325, distance: 180.4
click at [58, 330] on div "Correct : 8 Incorrect : 0 To go : 2 Playing : Fast Track Level 1 / Score: 48 + …" at bounding box center [594, 284] width 1188 height 497
click at [738, 263] on div "Explain Next" at bounding box center [594, 268] width 816 height 33
click at [764, 261] on div "Explain Next" at bounding box center [594, 268] width 816 height 33
click at [650, 270] on button "Next" at bounding box center [638, 269] width 80 height 33
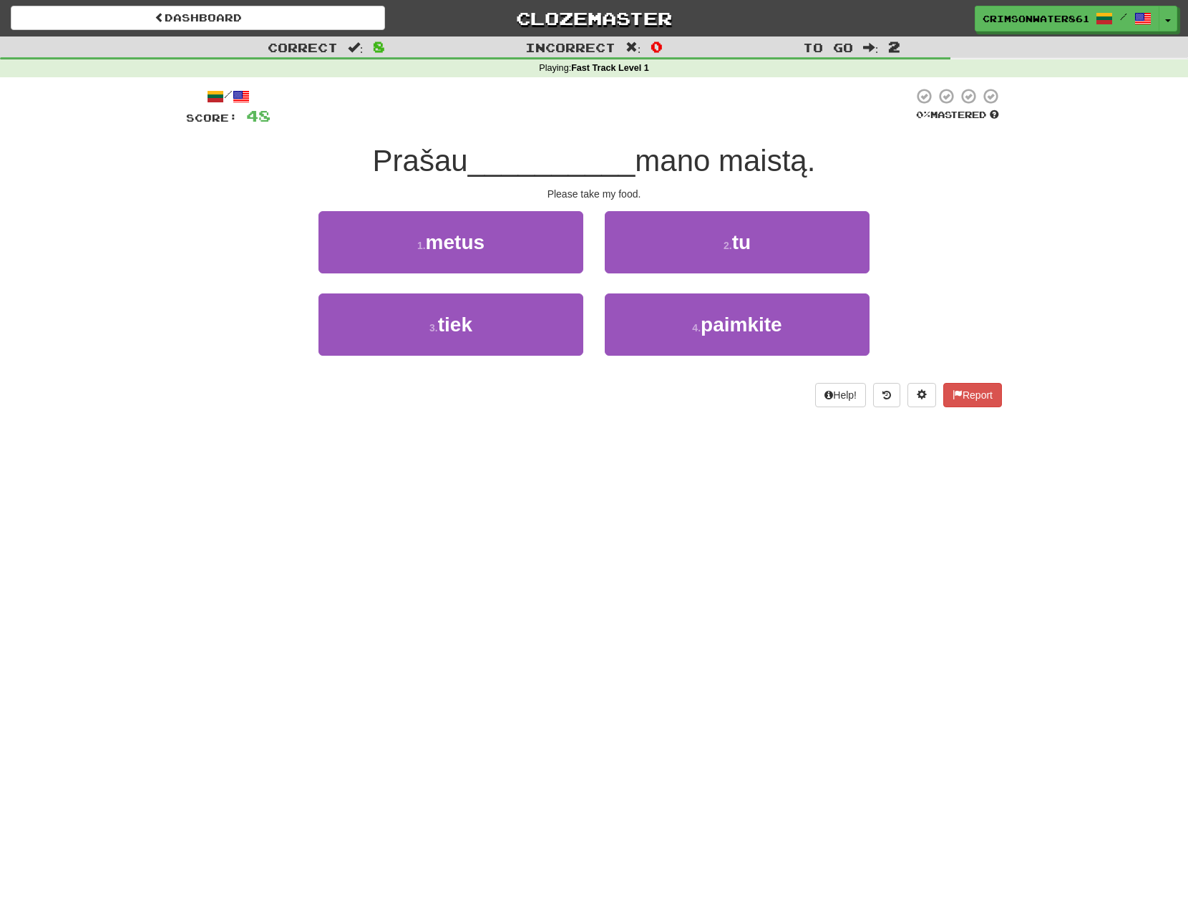
click at [962, 337] on div "3 . tiek 4 . paimkite" at bounding box center [594, 334] width 859 height 82
click at [974, 252] on div "1 . metus 2 . tu" at bounding box center [594, 252] width 859 height 82
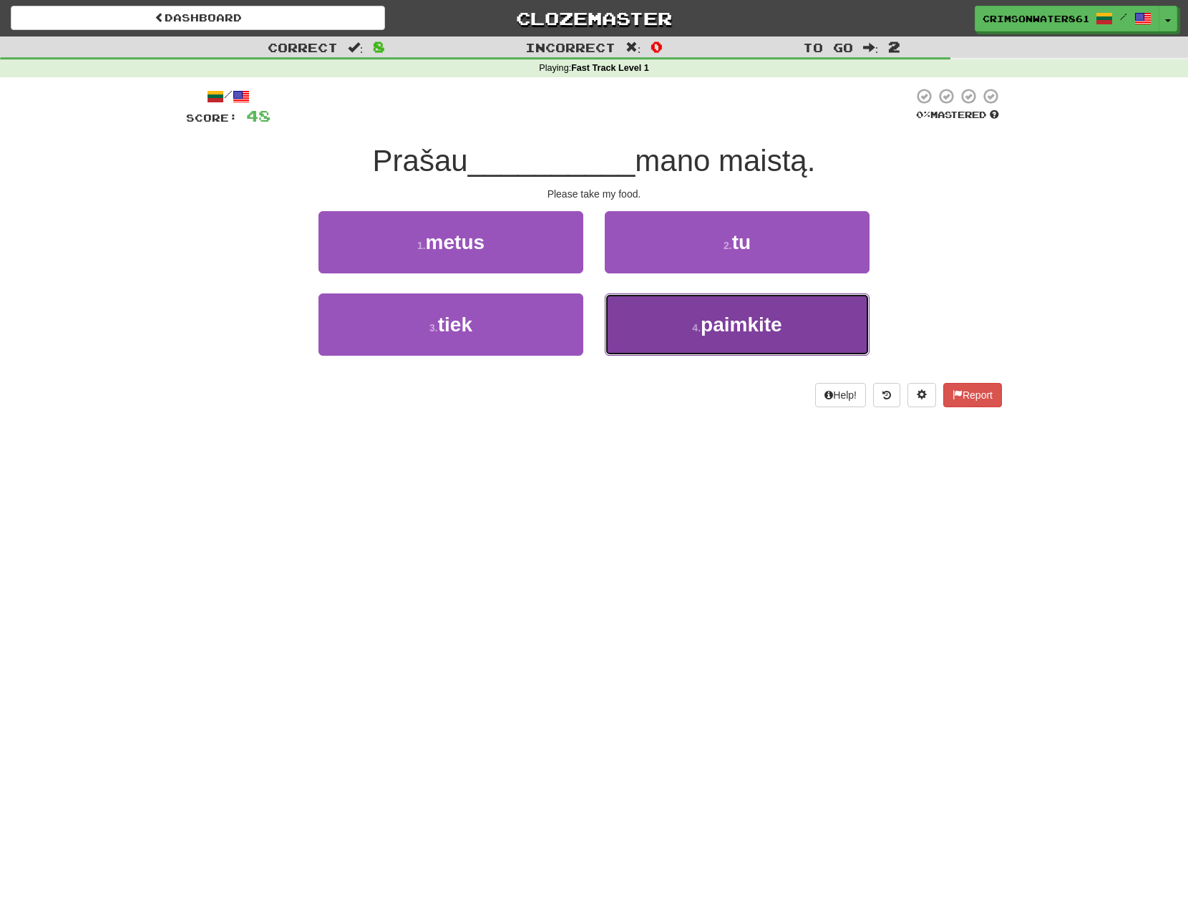
click at [800, 318] on button "4 . paimkite" at bounding box center [737, 324] width 265 height 62
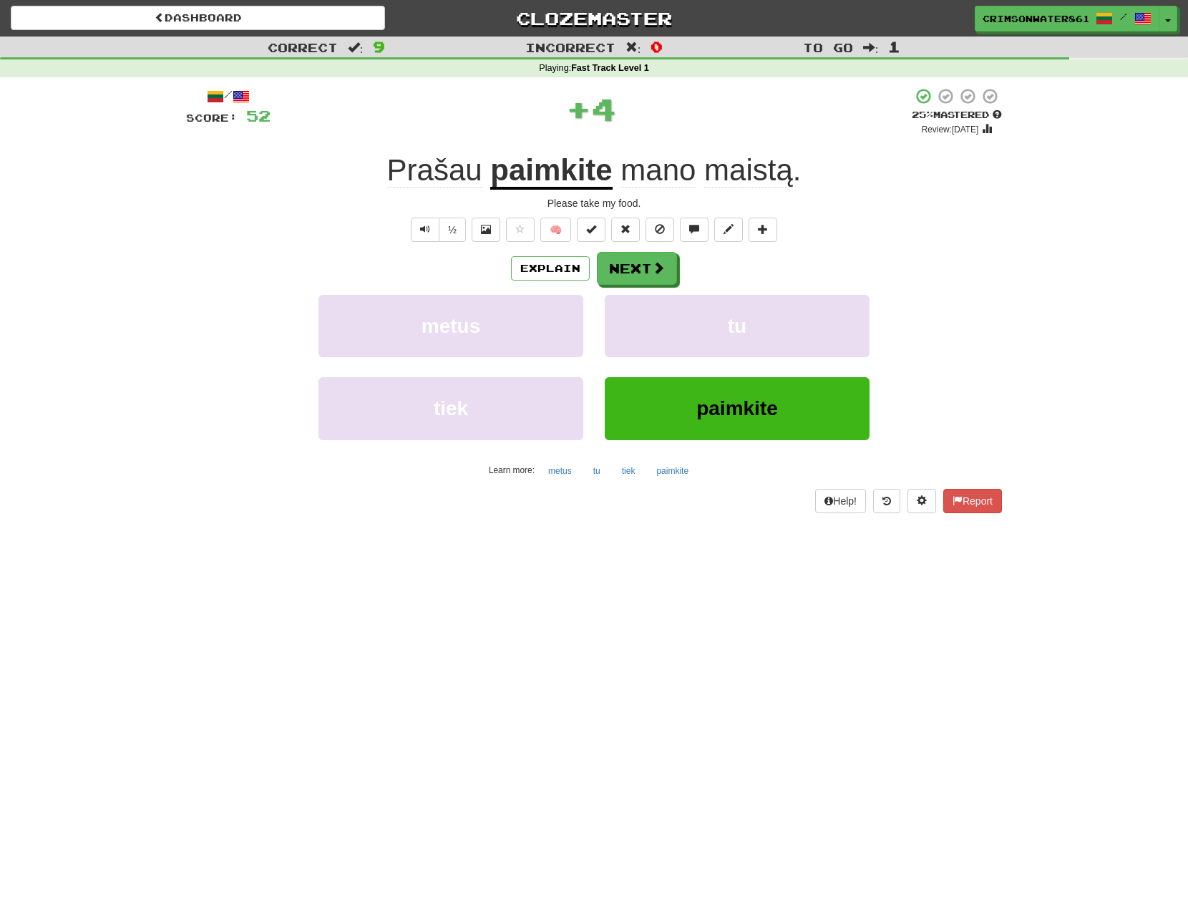
click at [970, 271] on div "Explain Next" at bounding box center [594, 268] width 816 height 33
click at [959, 263] on div "Explain Next" at bounding box center [594, 268] width 816 height 33
click at [638, 270] on button "Next" at bounding box center [638, 269] width 80 height 33
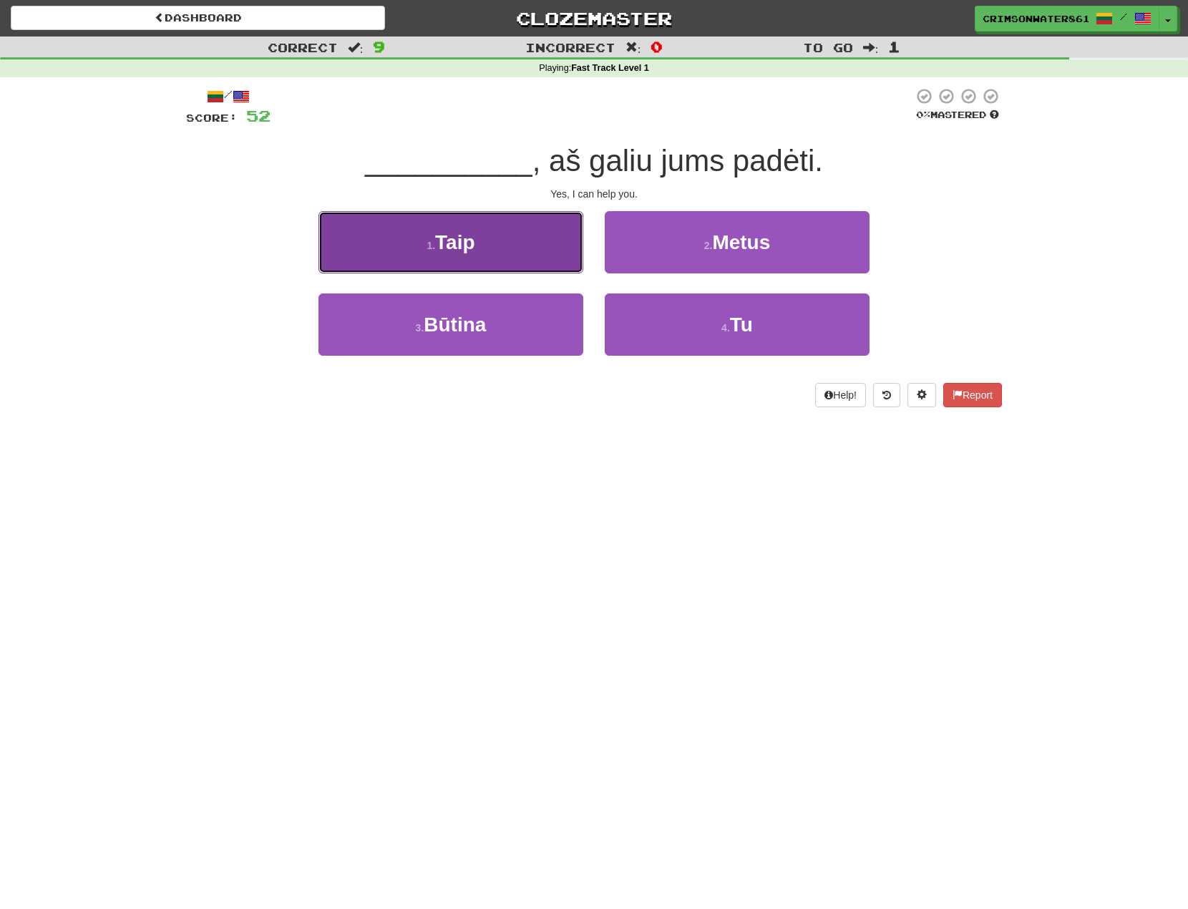
click at [525, 253] on button "1 . Taip" at bounding box center [450, 242] width 265 height 62
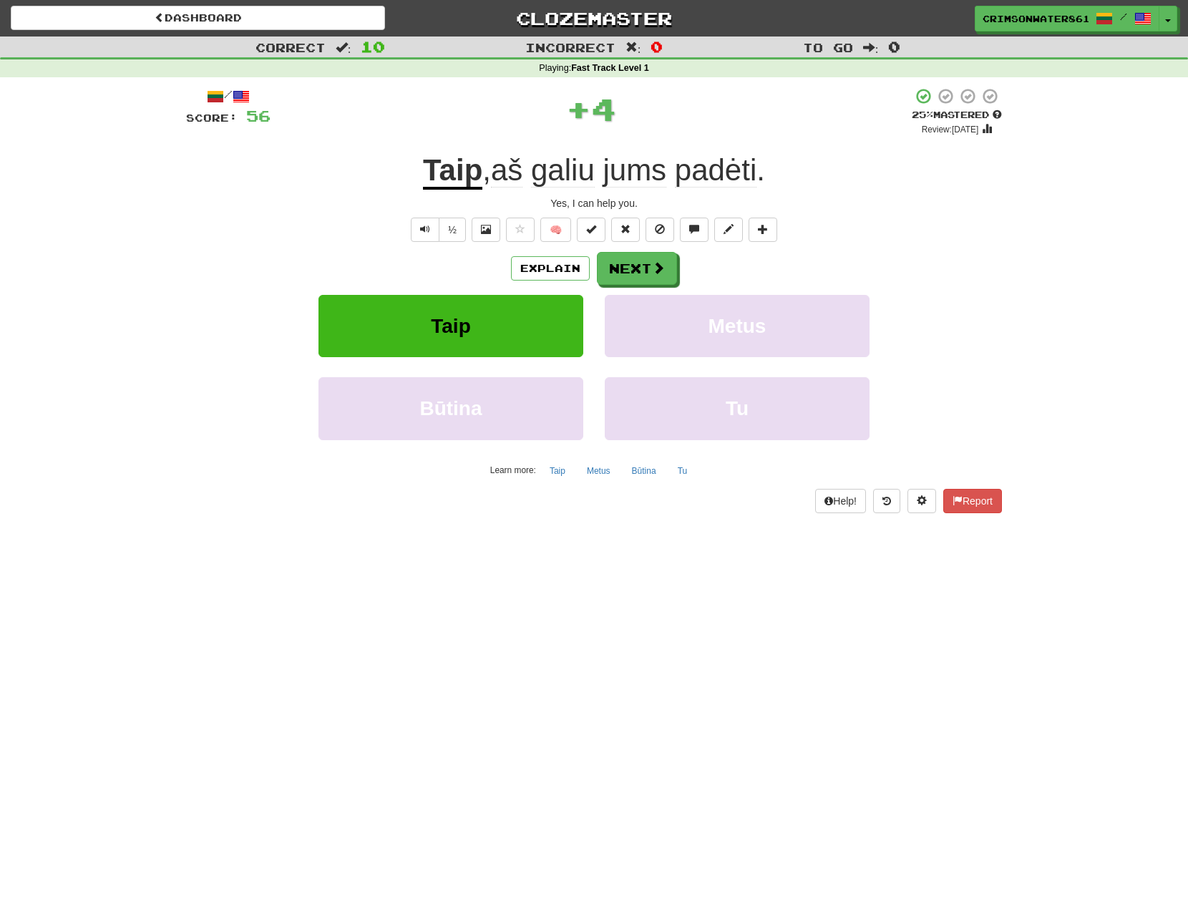
click at [1004, 255] on div "/ Score: 56 + 4 25 % Mastered Review: 2025-08-21 Taip , aš galiu jums padėti . …" at bounding box center [593, 304] width 837 height 455
click at [986, 252] on div "Explain Next" at bounding box center [594, 268] width 816 height 33
click at [658, 270] on span at bounding box center [659, 268] width 13 height 13
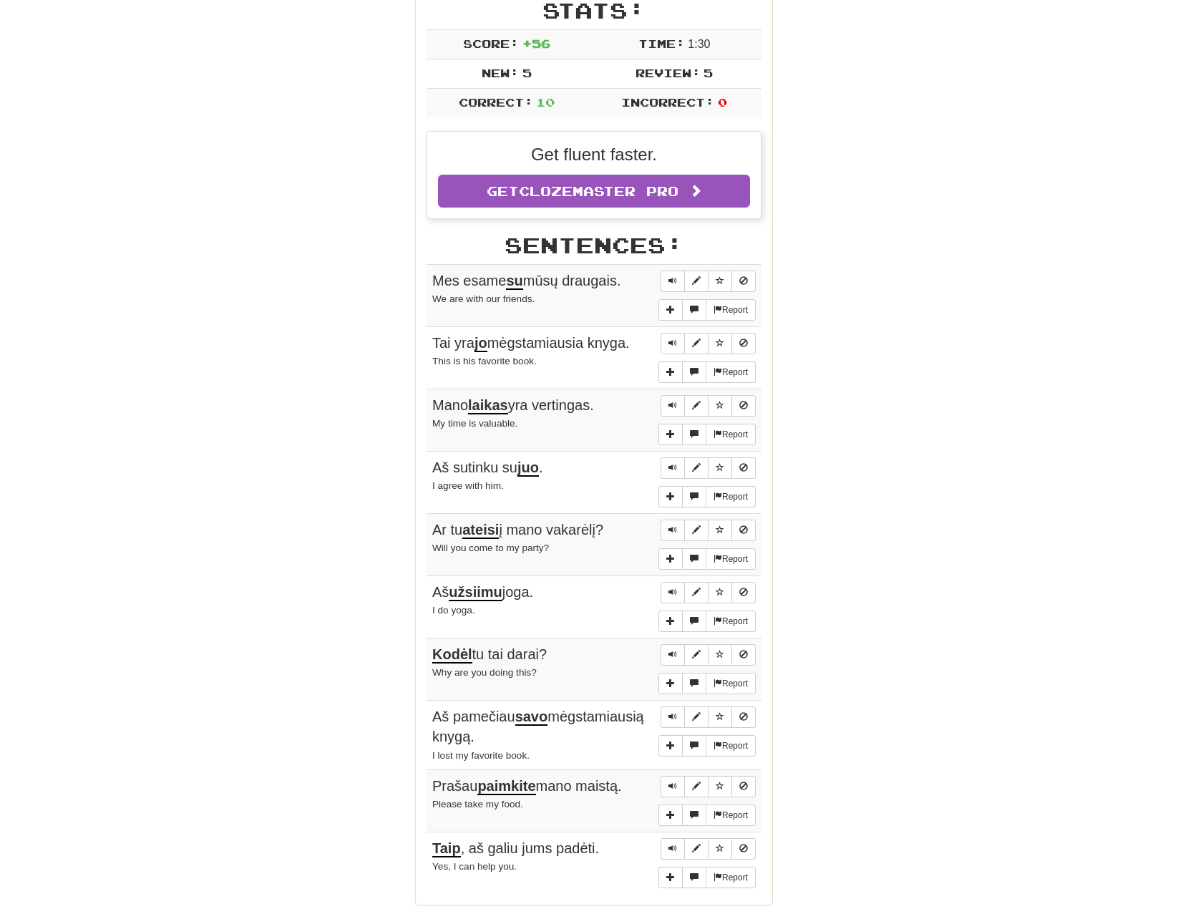
scroll to position [286, 0]
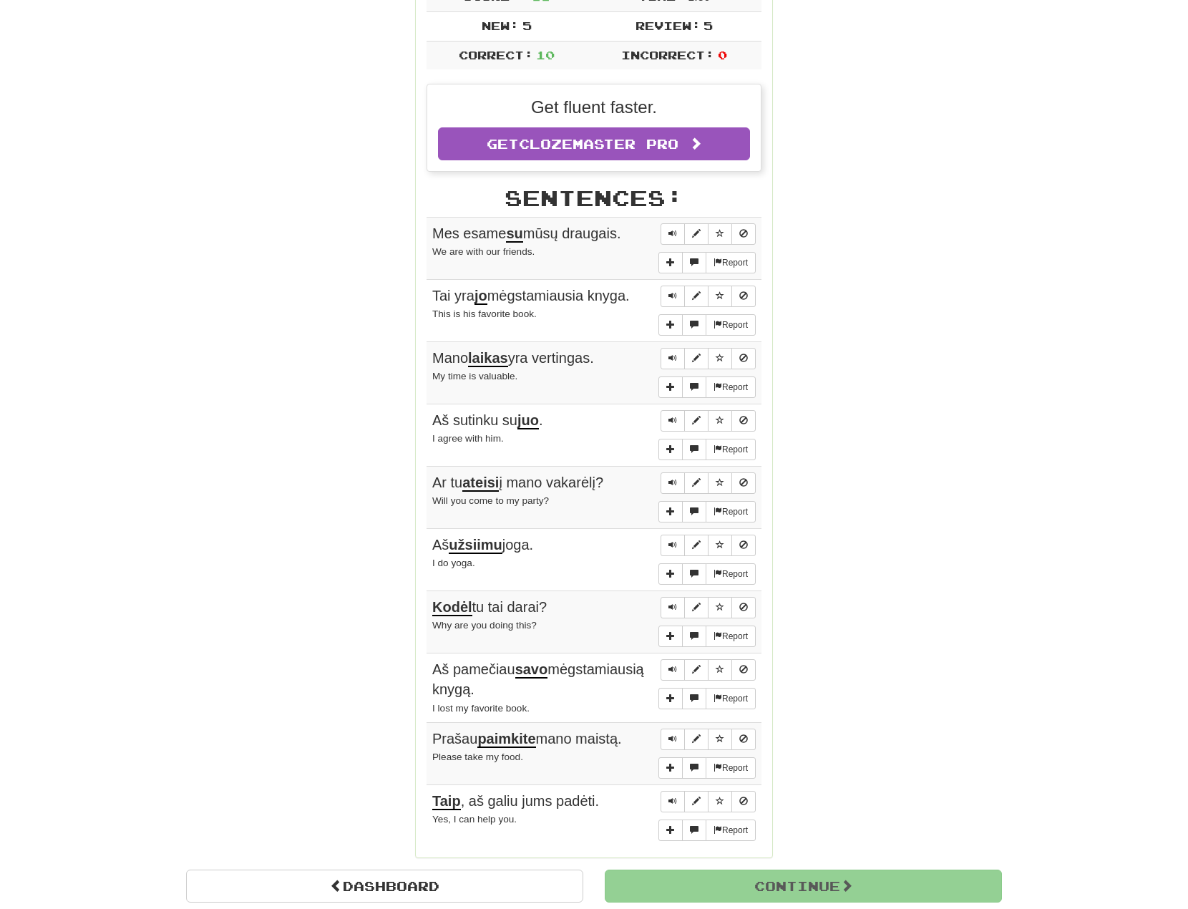
click at [909, 434] on div "Round Results Stats: Score: + 56 Time: 1 : 30 New: 5 Review: 5 Correct: 10 Inco…" at bounding box center [594, 381] width 816 height 975
click at [908, 381] on div "Round Results Stats: Score: + 56 Time: 1 : 30 New: 5 Review: 5 Correct: 10 Inco…" at bounding box center [594, 381] width 816 height 975
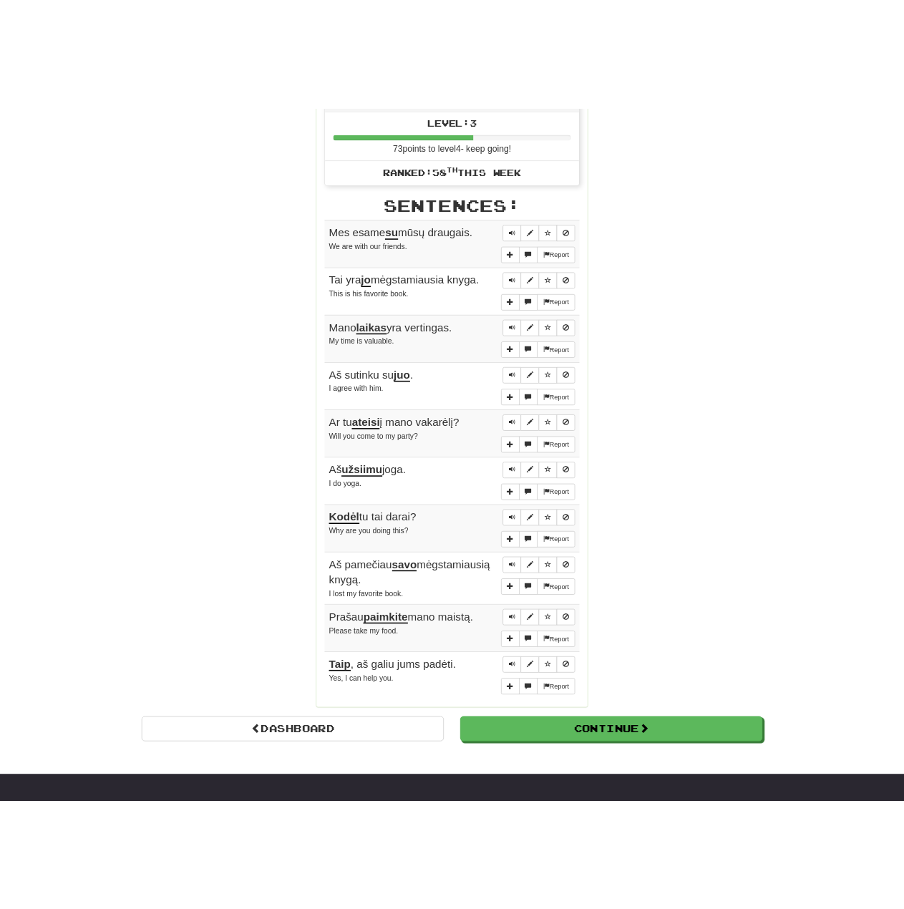
scroll to position [716, 0]
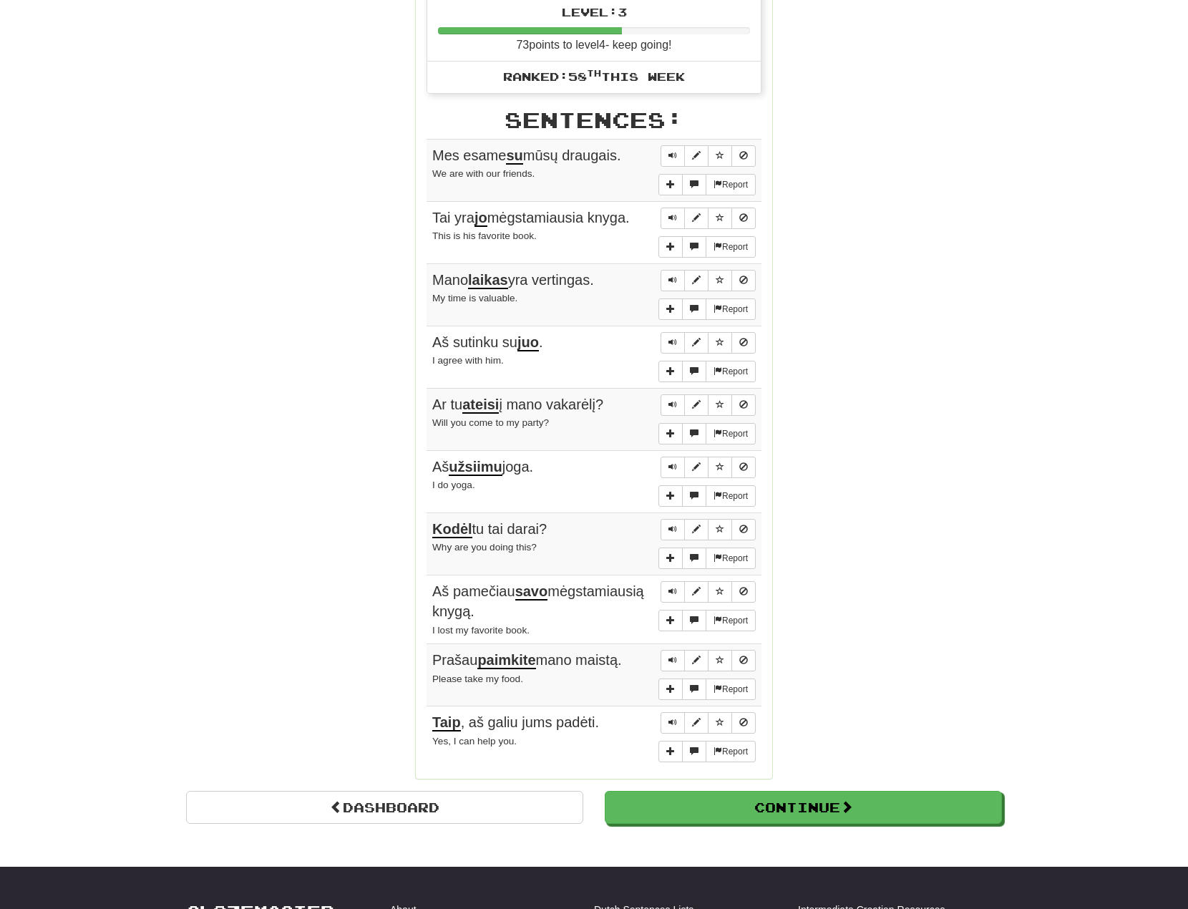
click at [895, 411] on div "Round Results Stats: Score: + 56 Time: 1 : 30 New: 5 Review: 5 Correct: 10 Inco…" at bounding box center [594, 128] width 816 height 1326
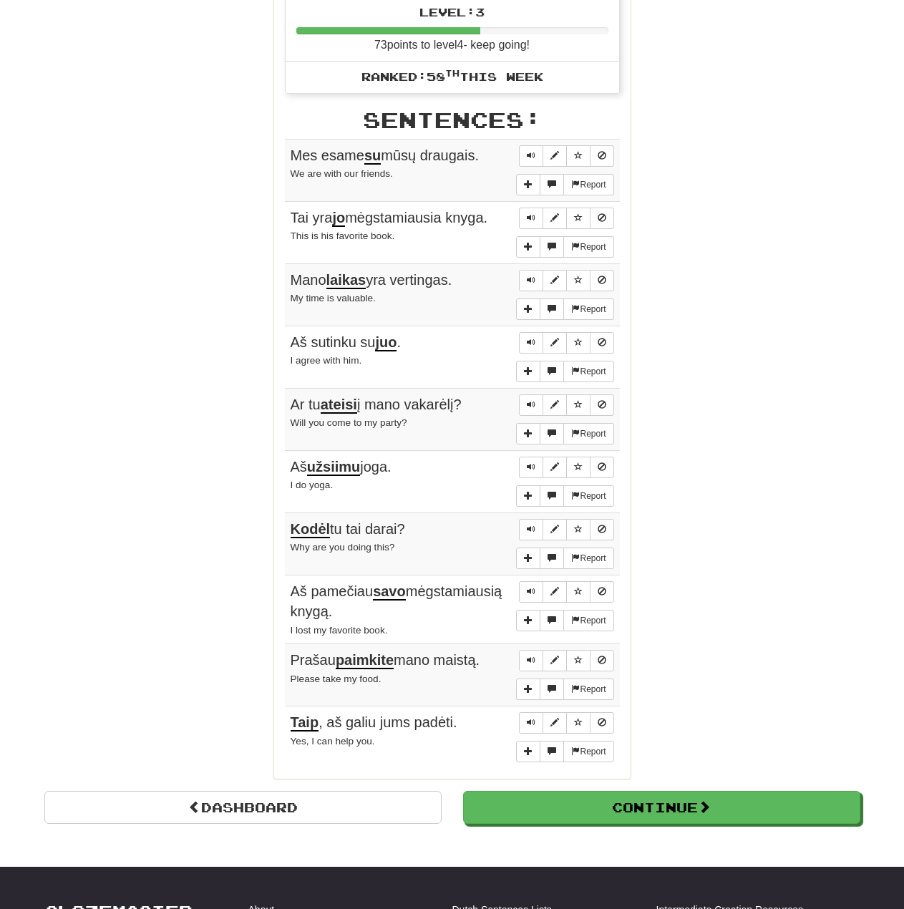
click at [145, 82] on div "Round Results Stats: Score: + 56 Time: 1 : 30 New: 5 Review: 5 Correct: 10 Inco…" at bounding box center [452, 128] width 816 height 1326
